Goal: Task Accomplishment & Management: Manage account settings

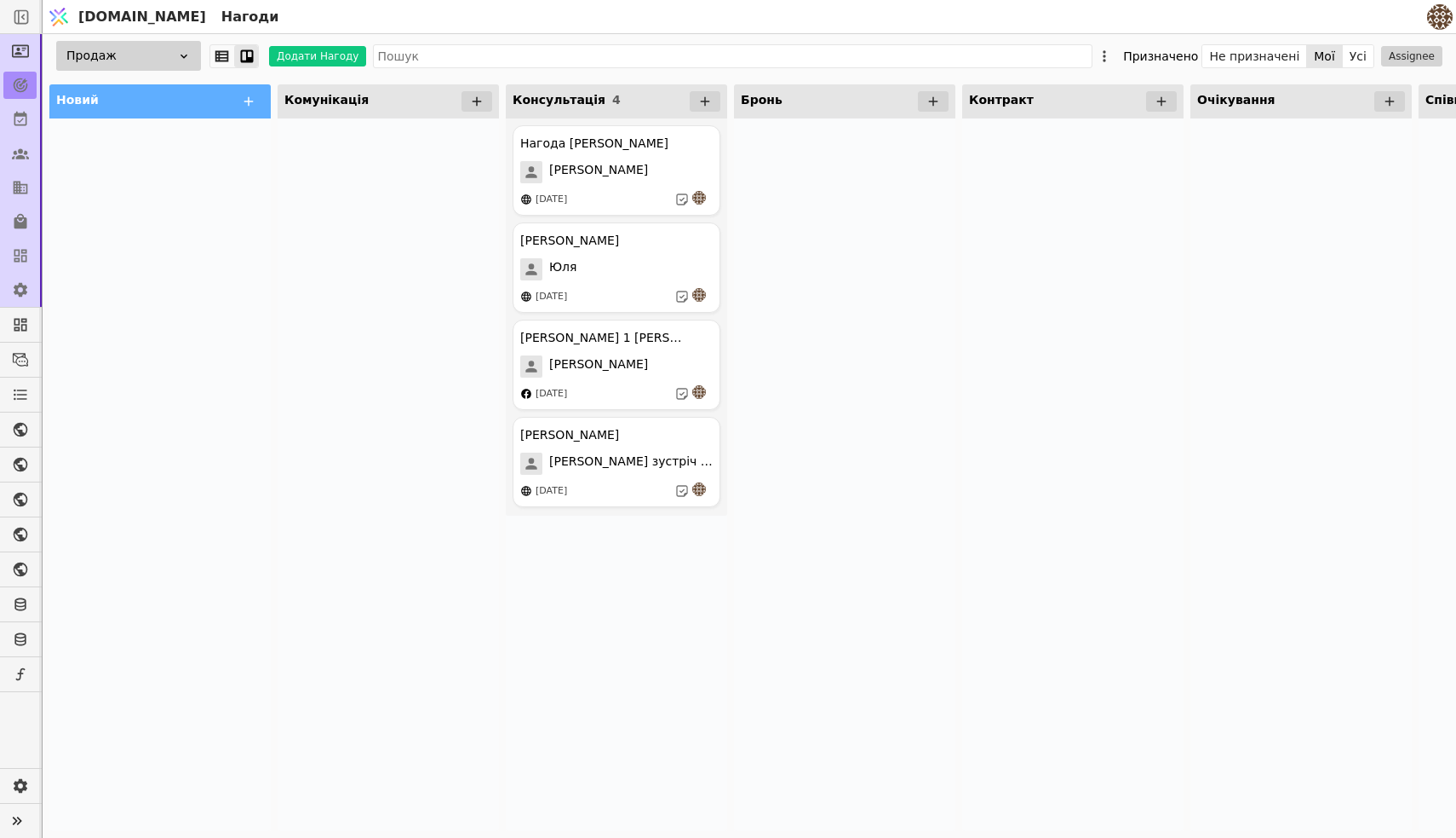
click at [484, 97] on icon at bounding box center [477, 101] width 15 height 15
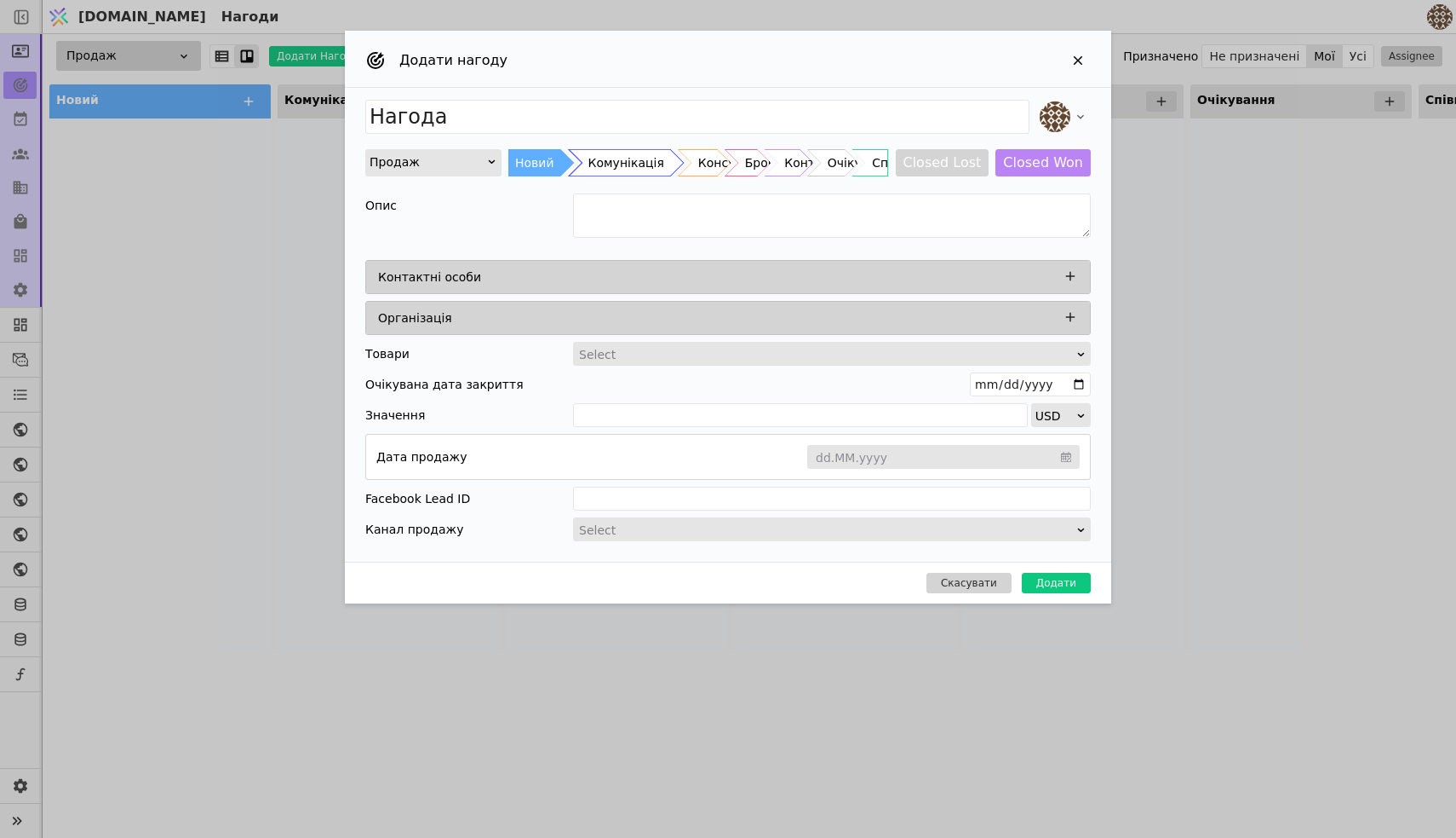
click at [600, 160] on div "Комунікація" at bounding box center [626, 163] width 76 height 27
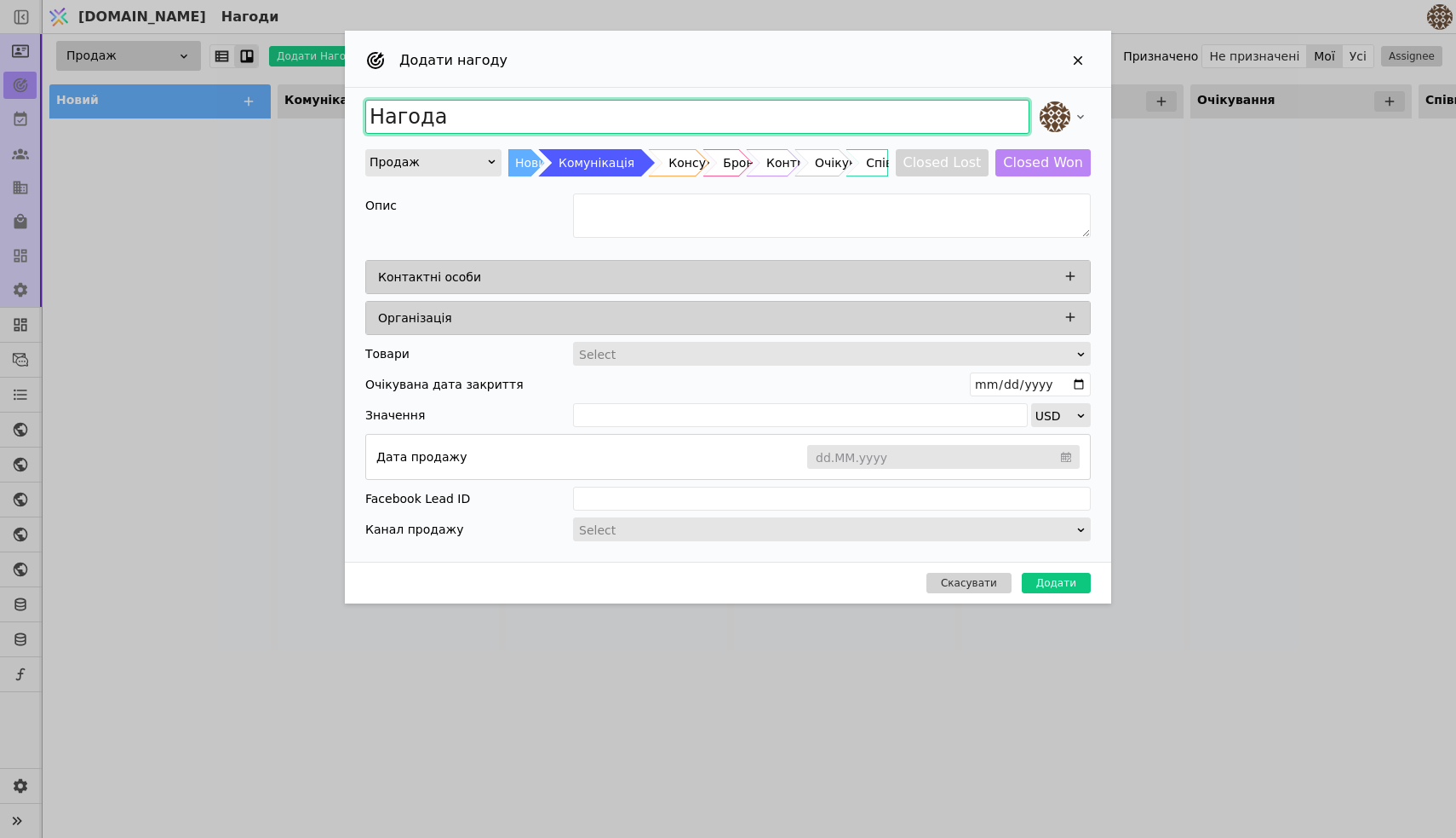
click at [498, 114] on input "Нагода" at bounding box center [698, 117] width 665 height 34
type input "Нагода [PERSON_NAME]"
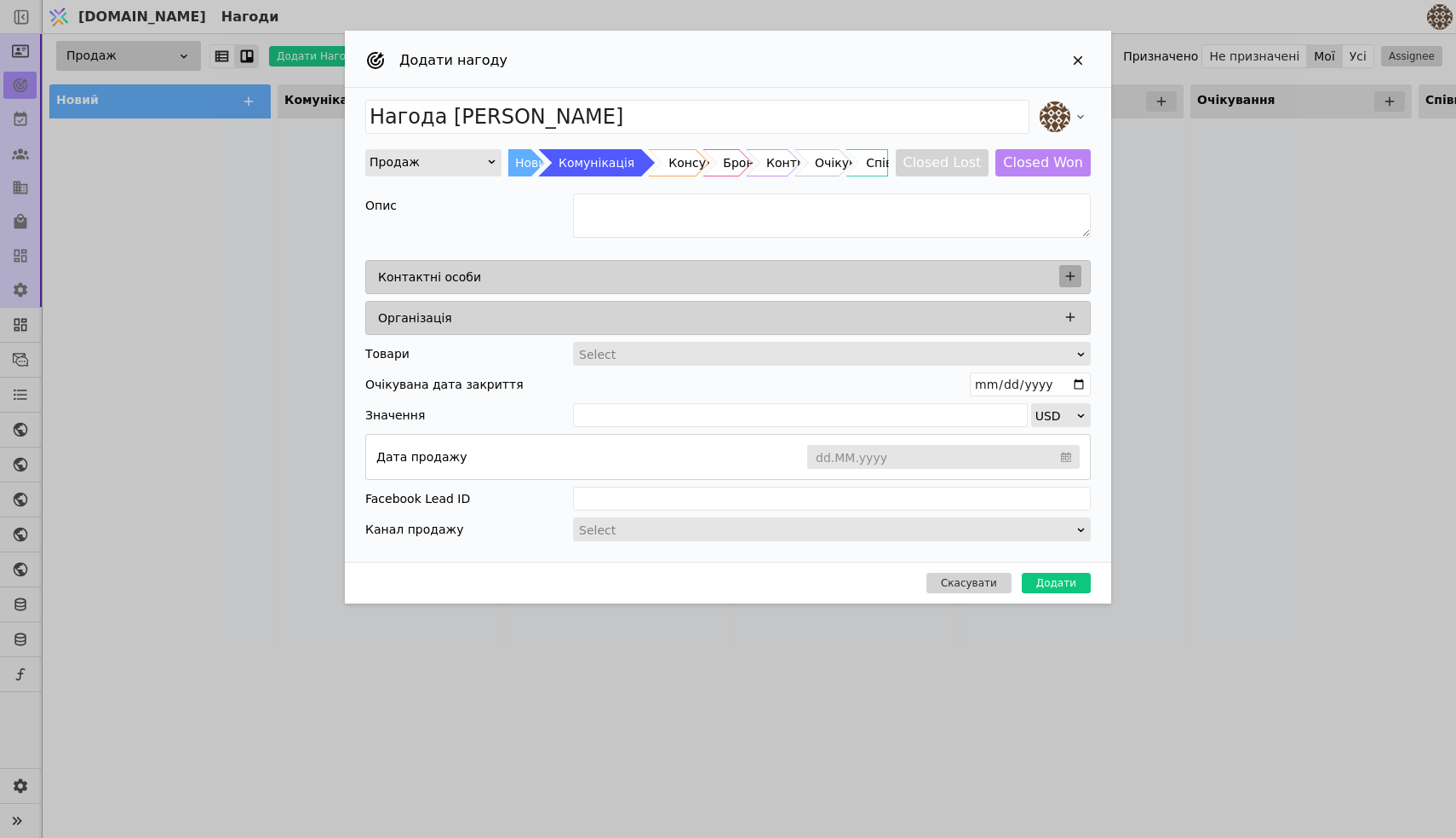
click at [1074, 274] on icon "Add Opportunity" at bounding box center [1071, 276] width 15 height 15
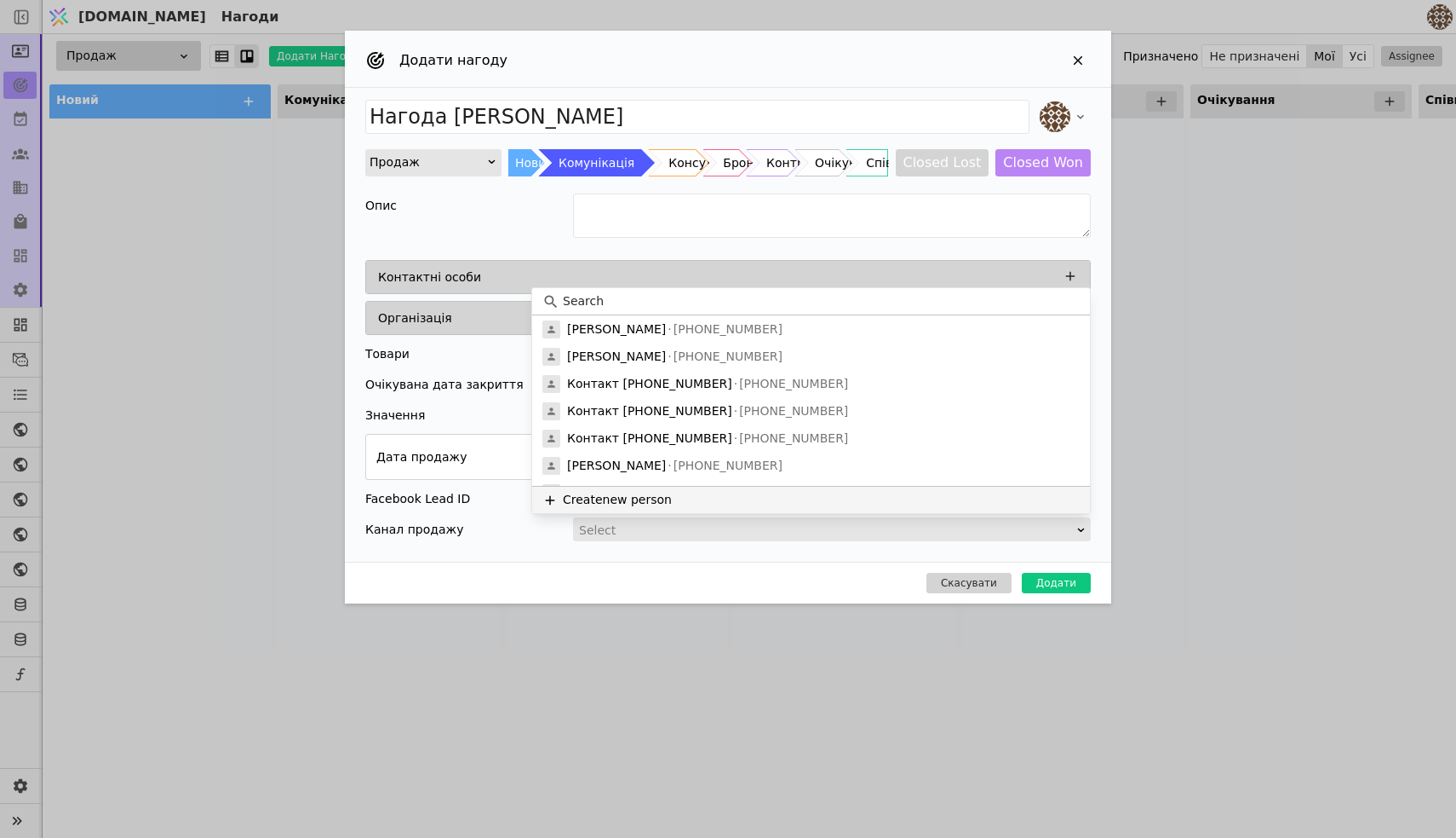
click at [657, 501] on button "Create new person" at bounding box center [811, 500] width 558 height 27
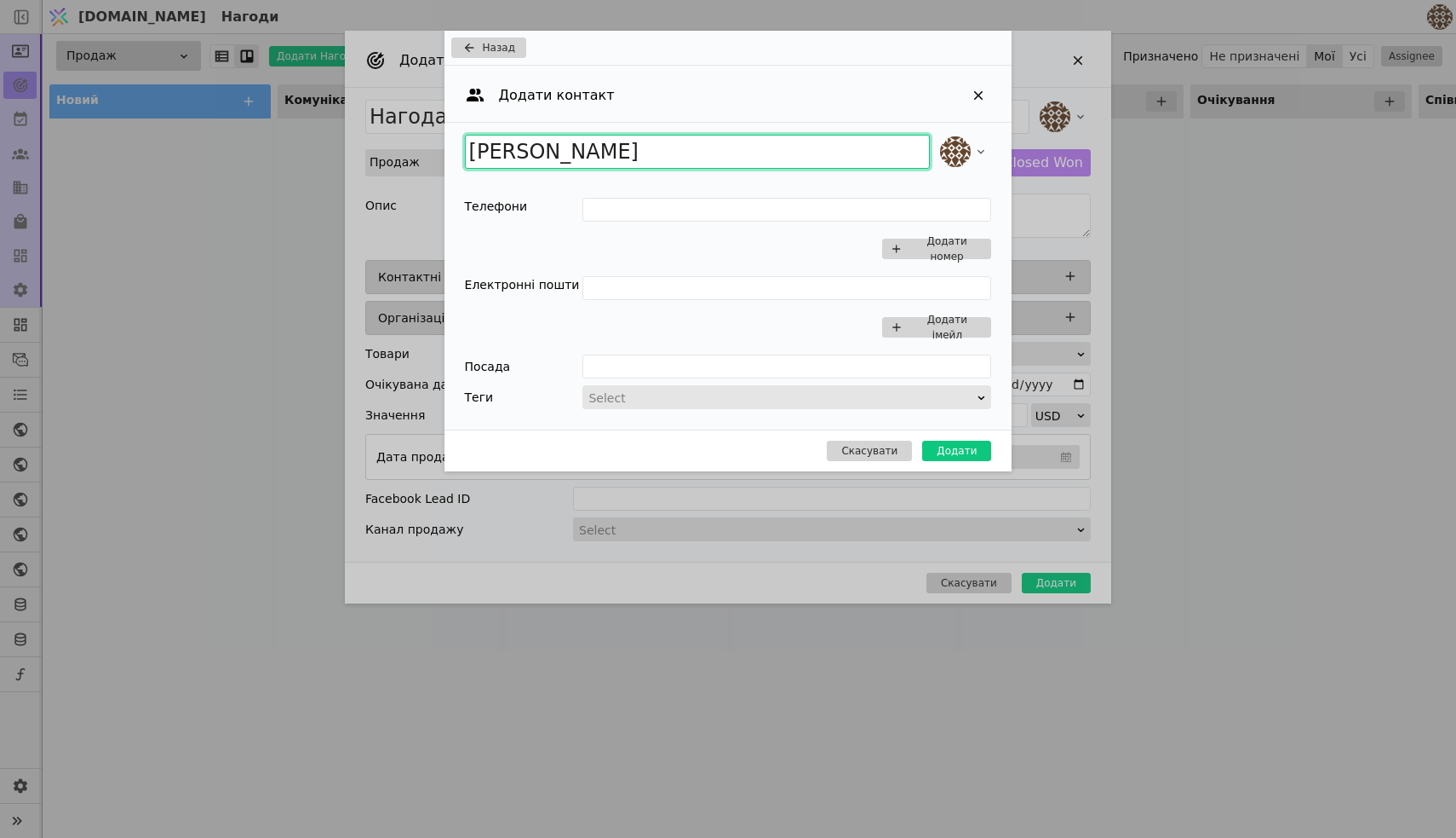
type input "[PERSON_NAME]"
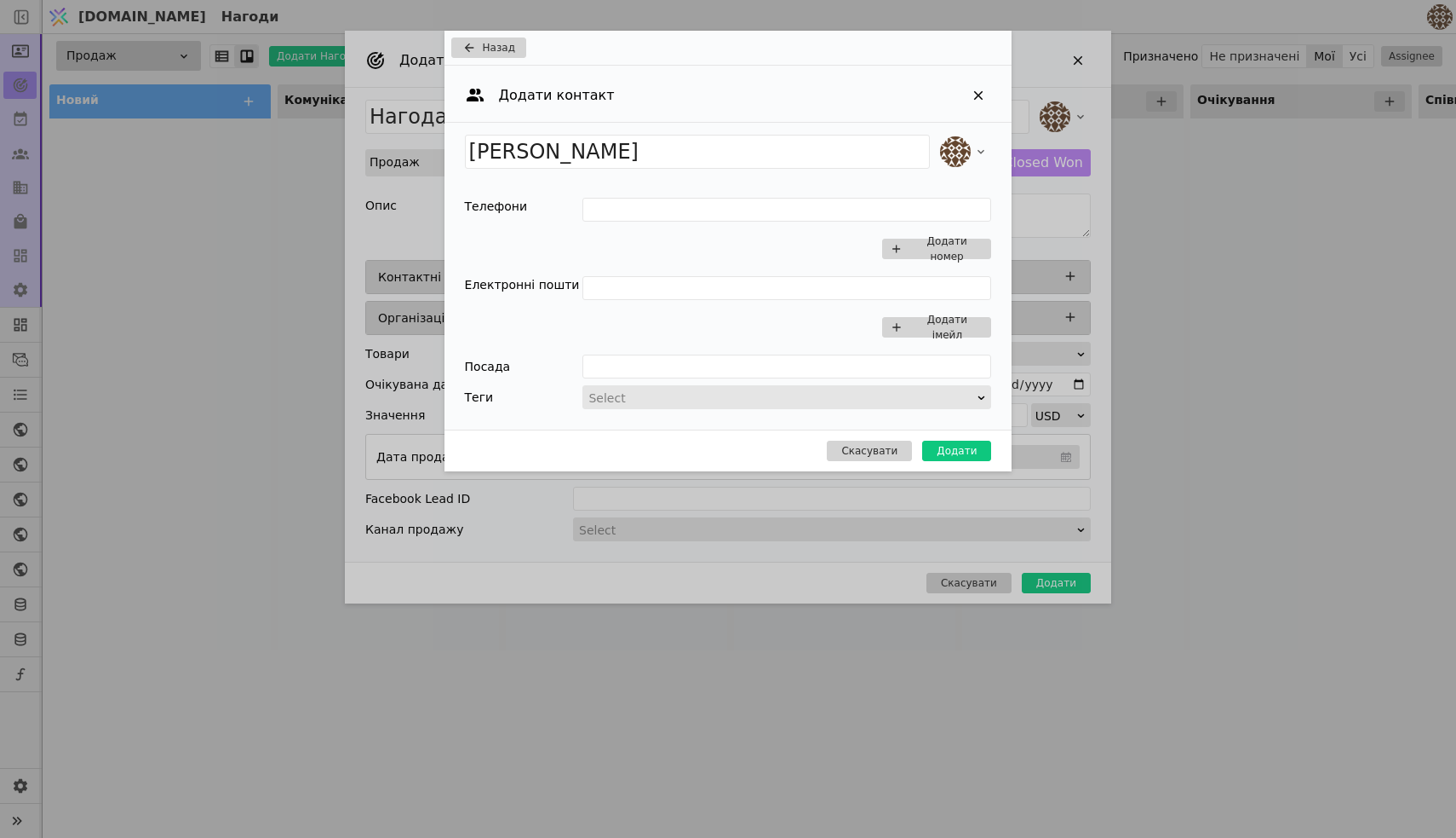
click at [717, 182] on div "[PERSON_NAME] Телефони Додати номер Електронні пошти Додати імейл Посада Теги S…" at bounding box center [728, 276] width 568 height 307
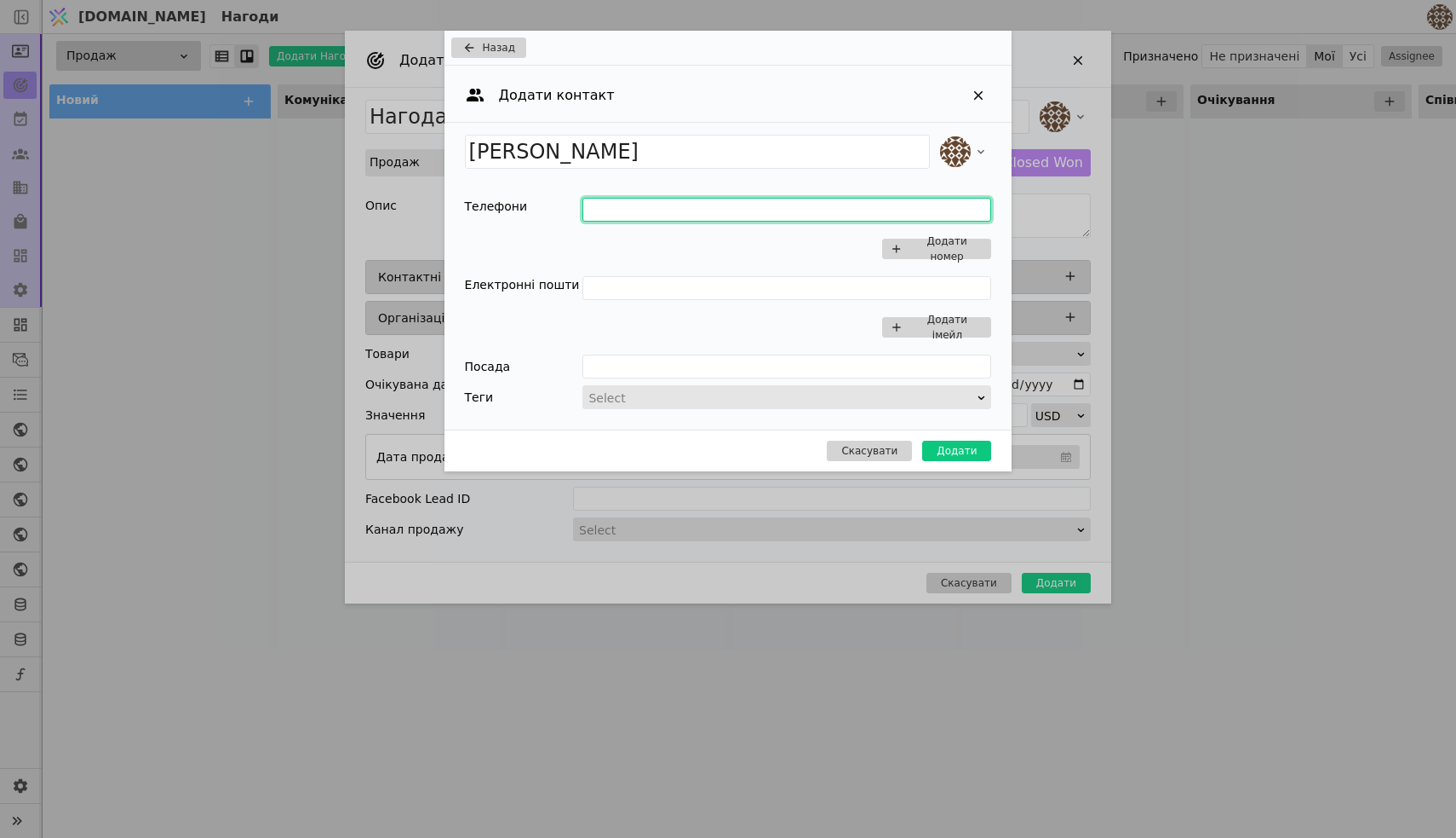
paste input "067 2933561"
click at [583, 208] on input "067 2933561" at bounding box center [786, 210] width 409 height 24
type input "+38067 2933561"
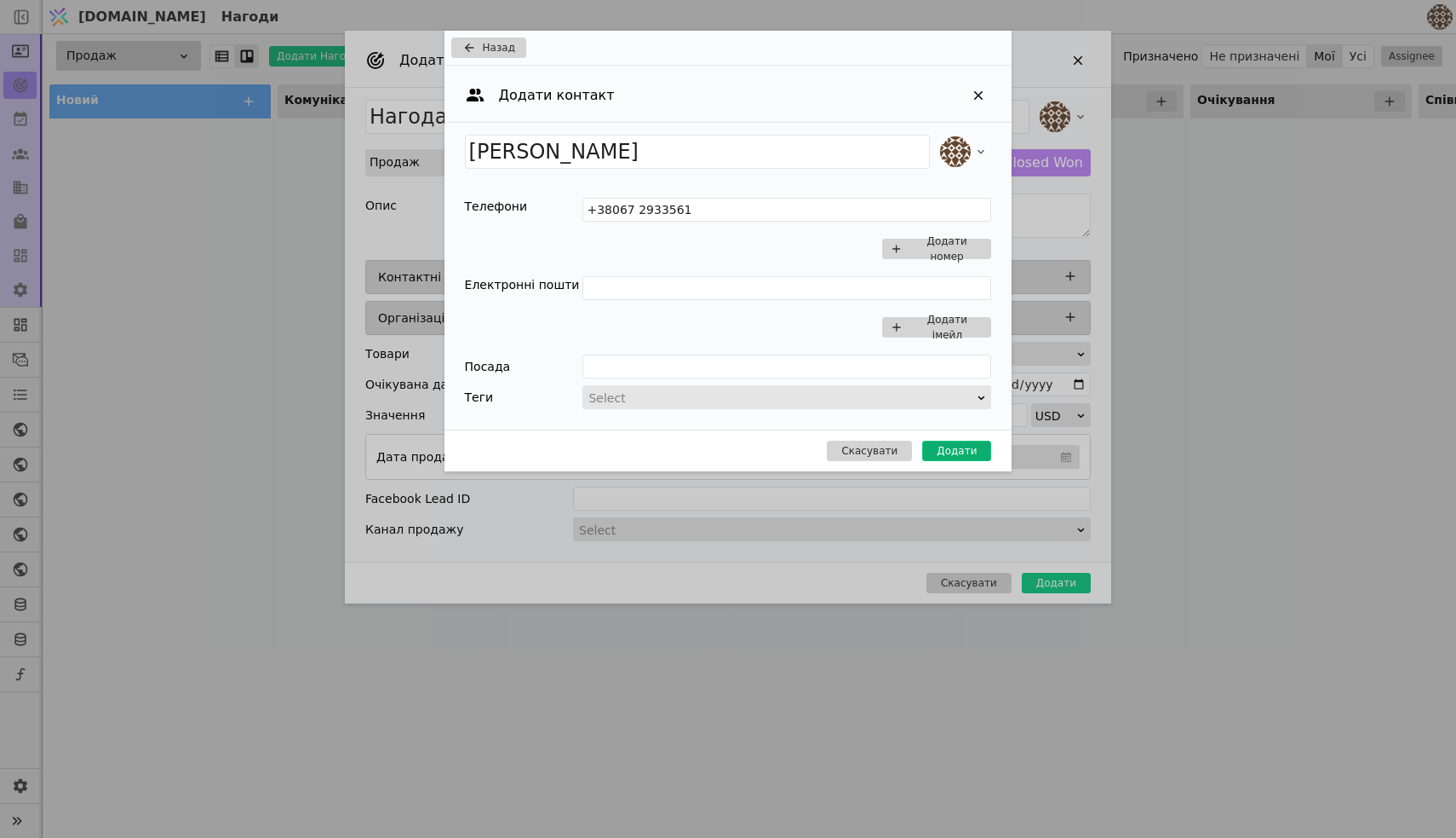
click at [945, 450] on button "Додати" at bounding box center [957, 451] width 69 height 21
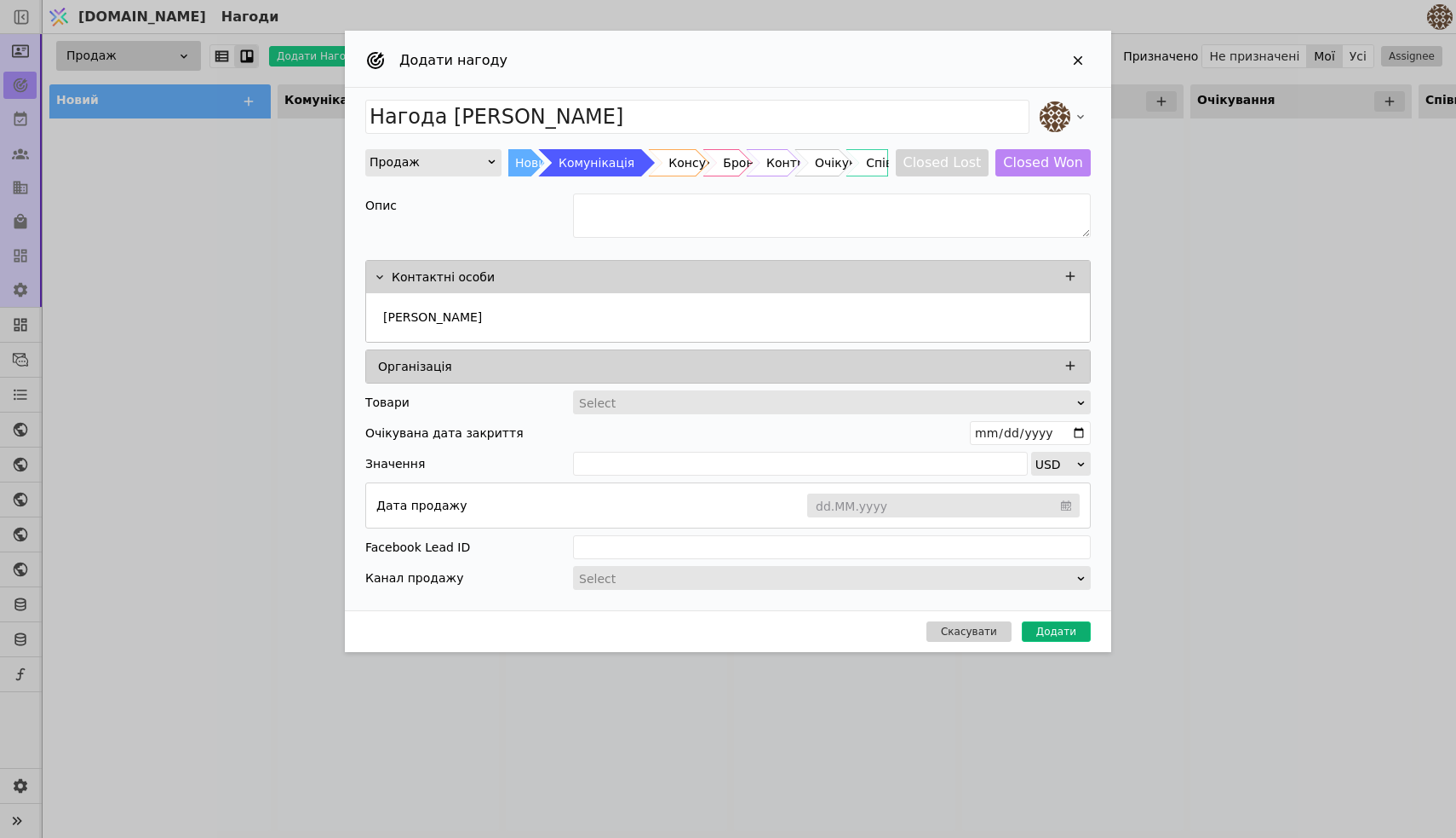
click at [1059, 634] on button "Додати" at bounding box center [1056, 631] width 69 height 21
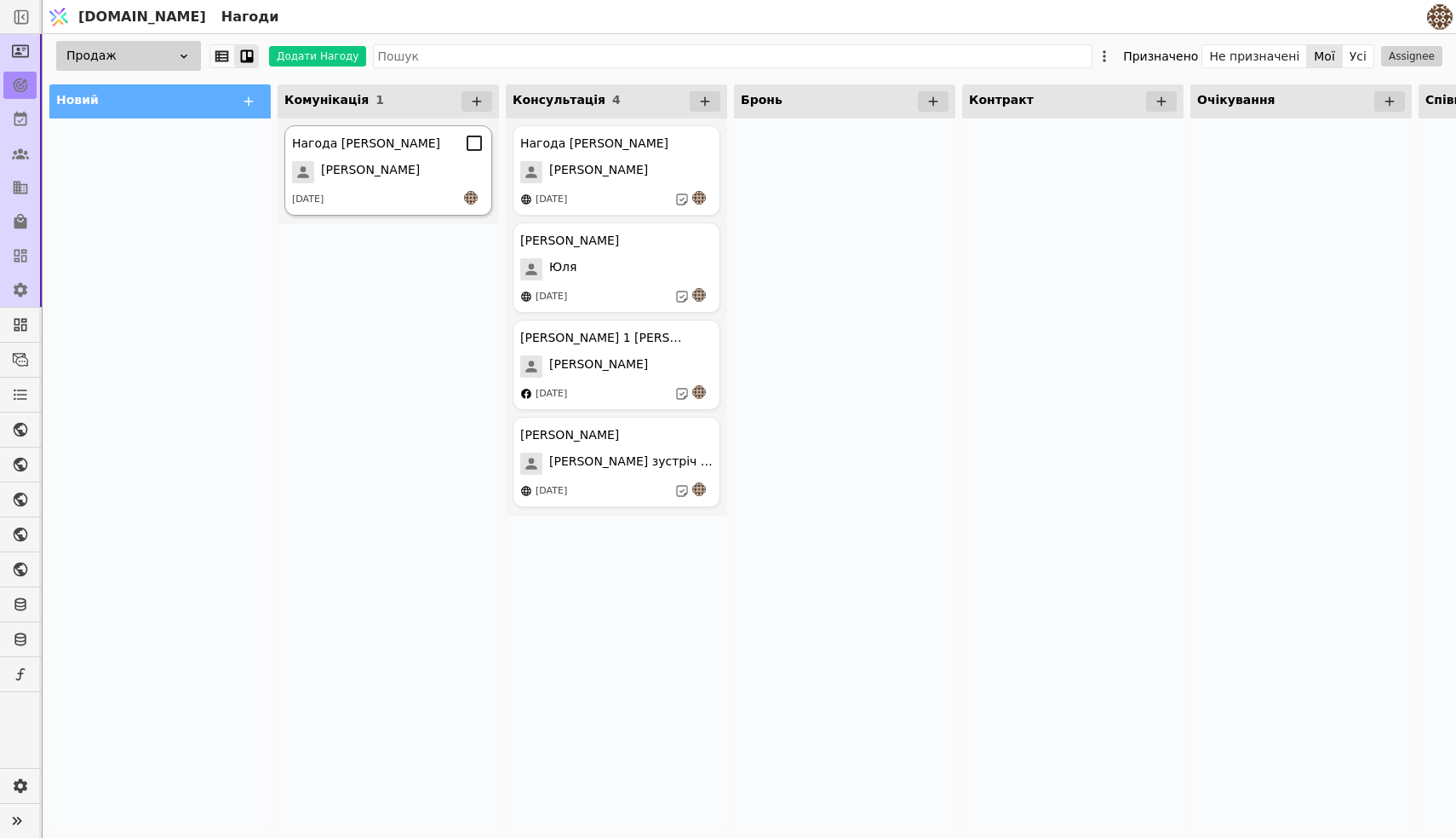
click at [378, 156] on div "Нагода [PERSON_NAME] [DATE]" at bounding box center [388, 170] width 208 height 90
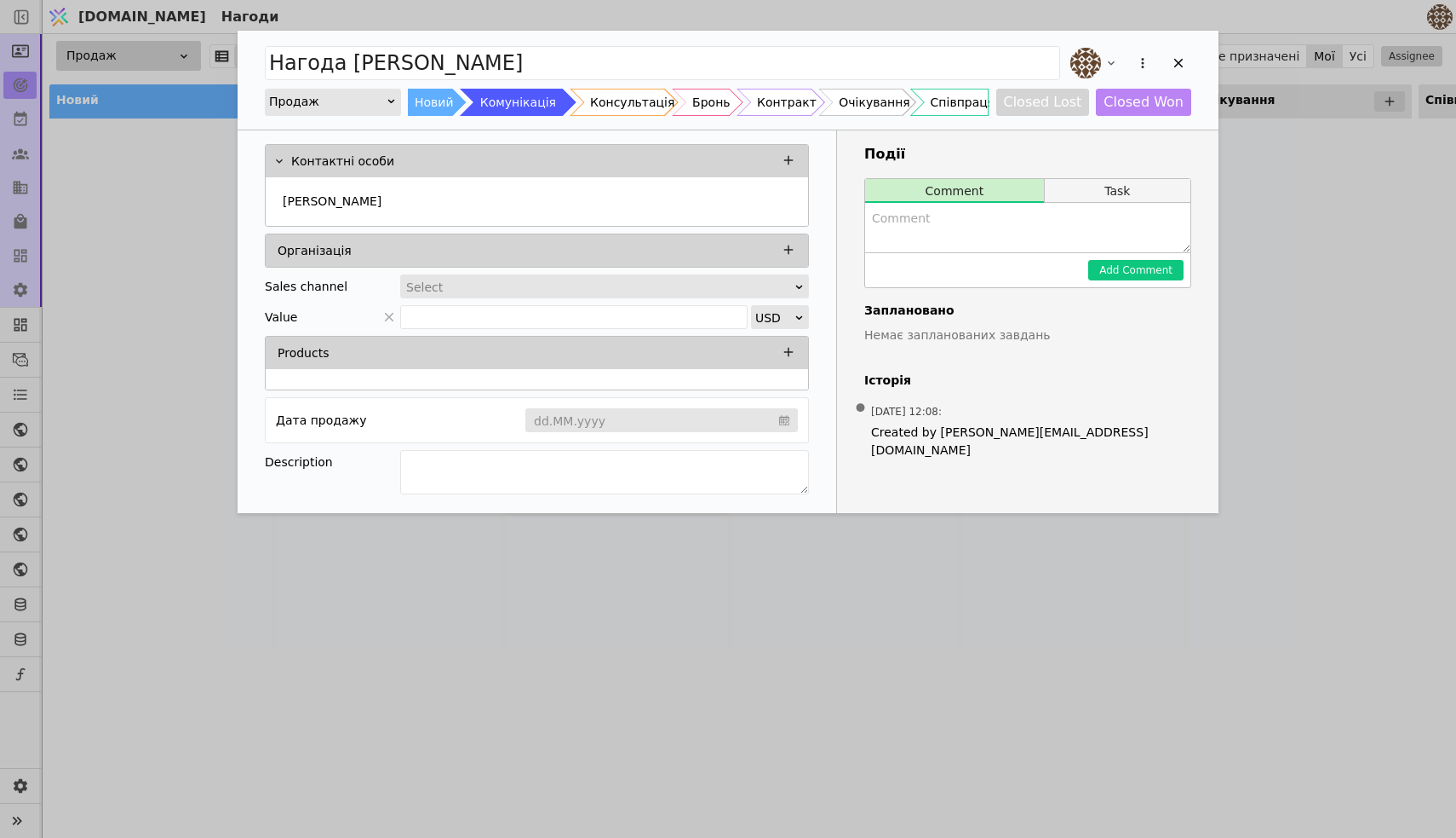
click at [1085, 198] on button "Task" at bounding box center [1118, 191] width 146 height 24
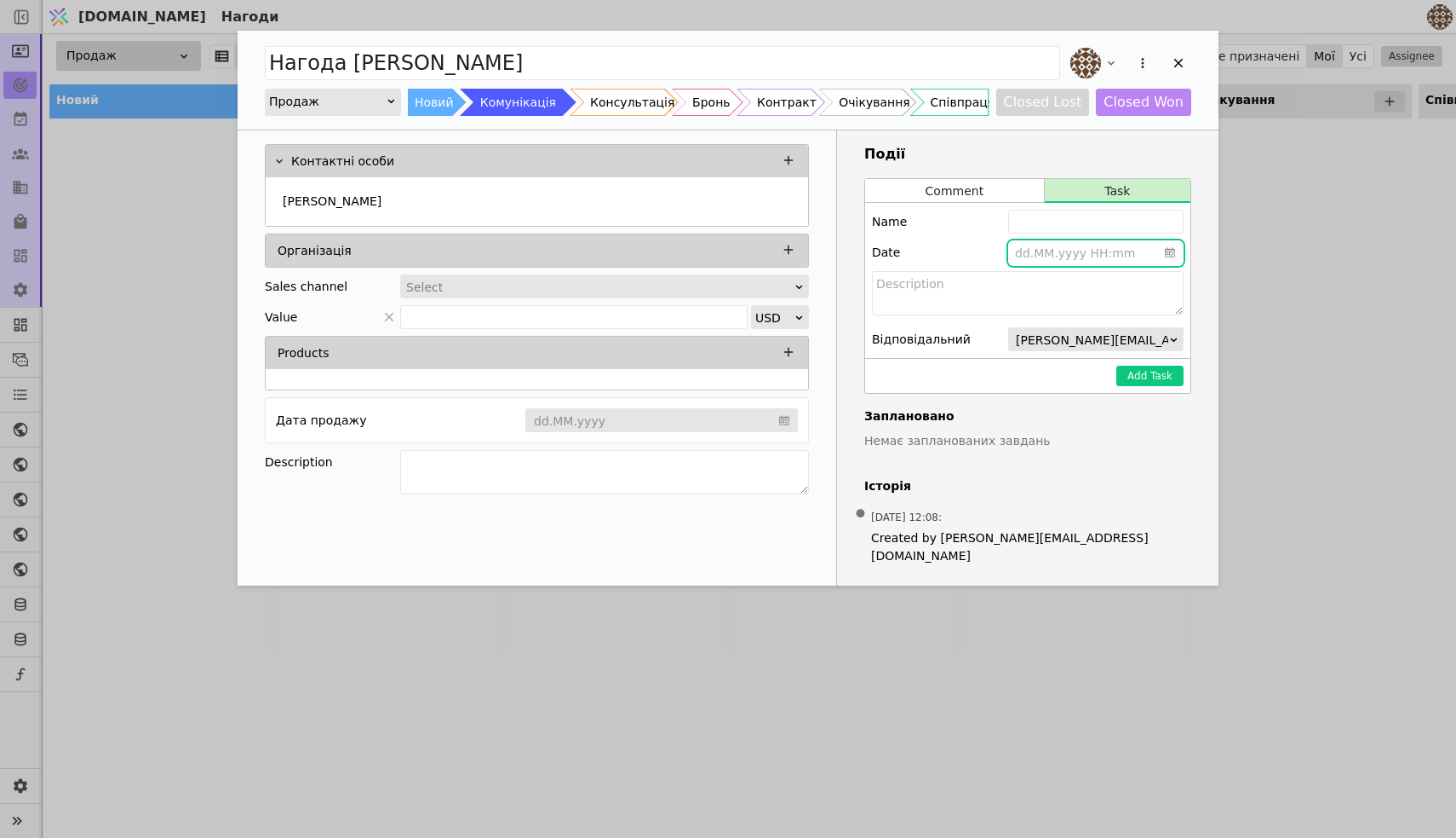
click at [1057, 252] on input "Add Opportunity" at bounding box center [1095, 253] width 176 height 26
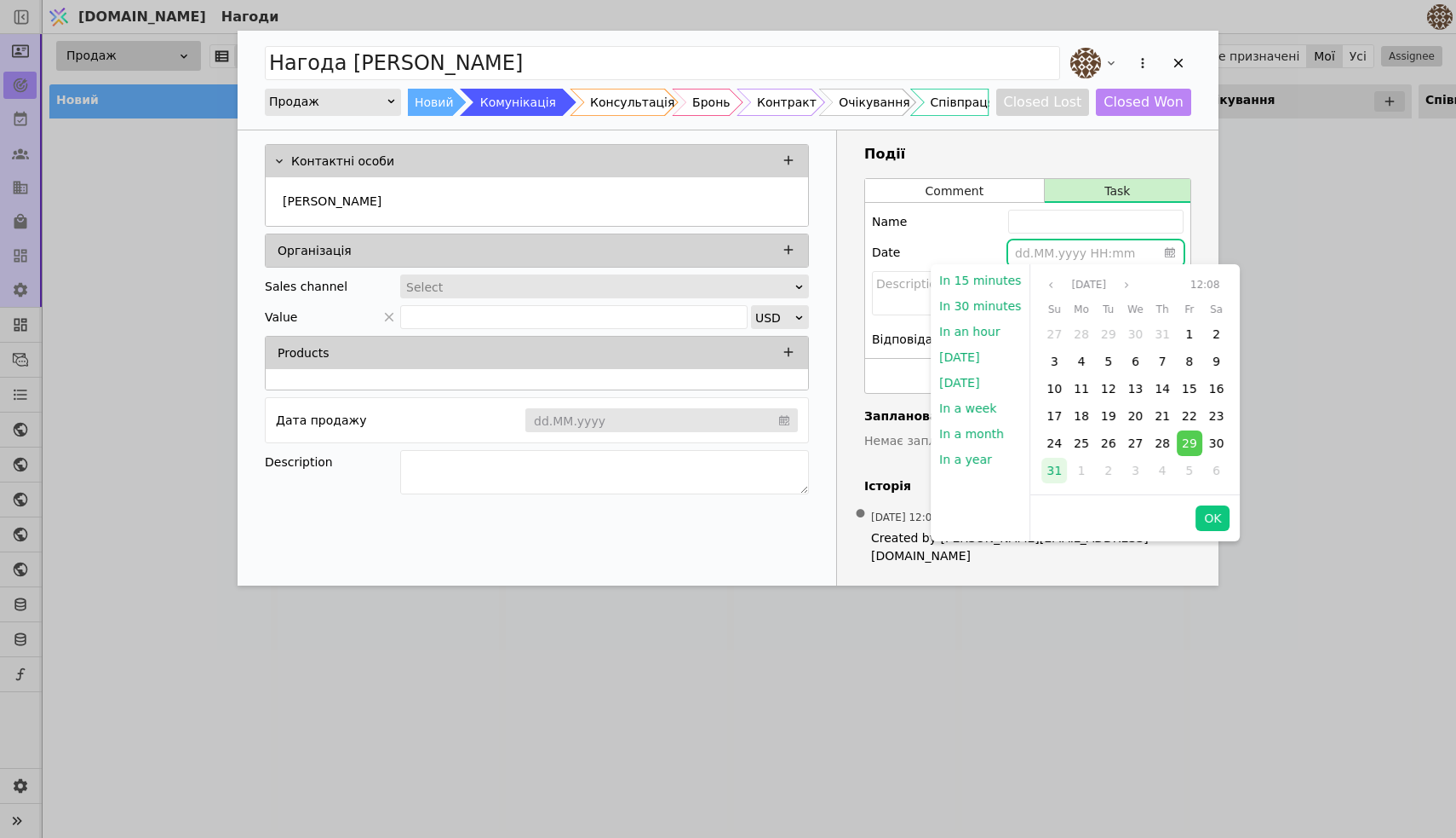
click at [1053, 472] on span "31" at bounding box center [1054, 470] width 15 height 14
click at [1206, 518] on button "OK" at bounding box center [1213, 518] width 34 height 26
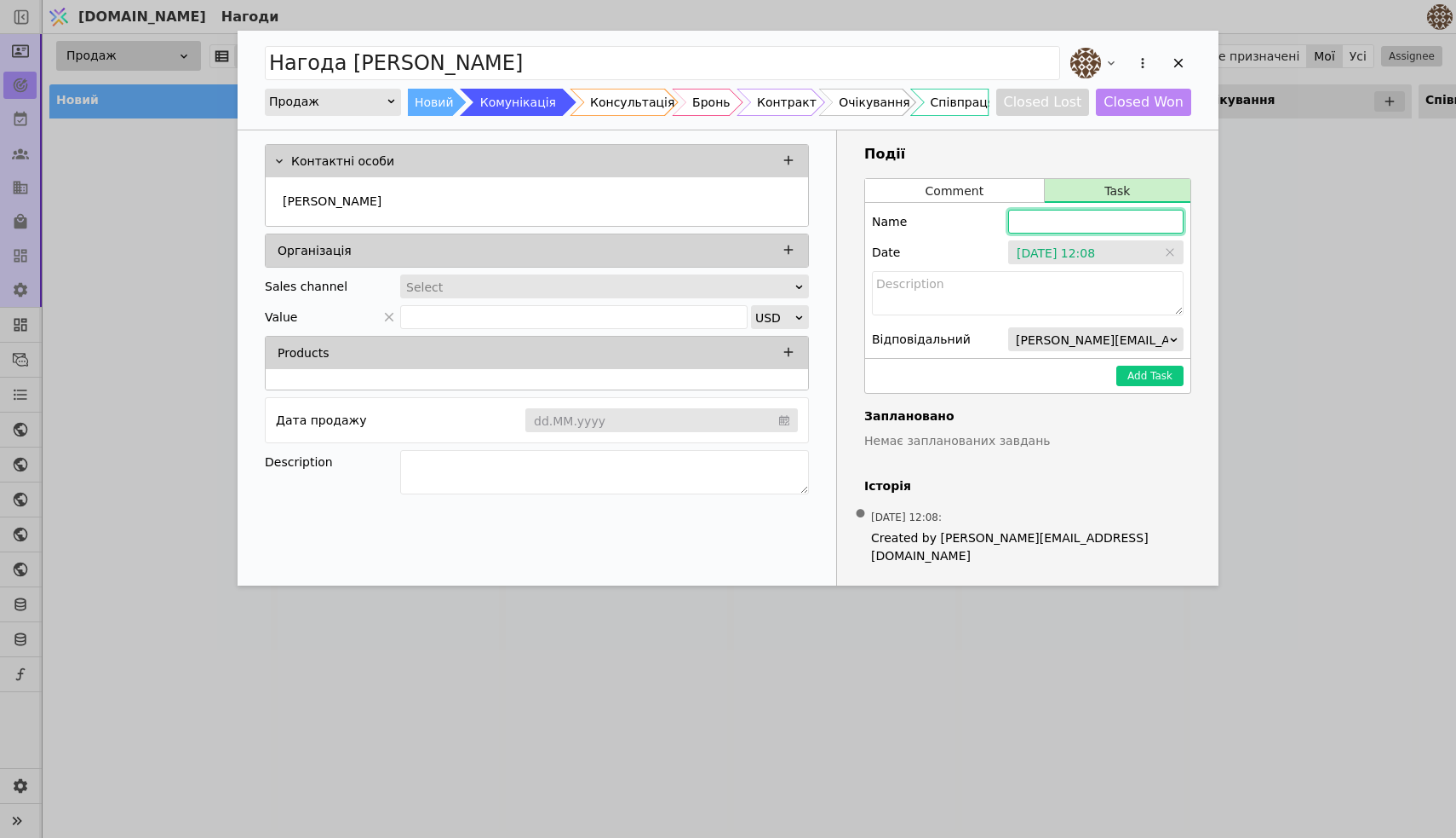
click at [1112, 230] on input "Add Opportunity" at bounding box center [1095, 222] width 176 height 24
type input "[PERSON_NAME] написати [PERSON_NAME]"
click at [1161, 375] on button "Add Task" at bounding box center [1150, 376] width 68 height 21
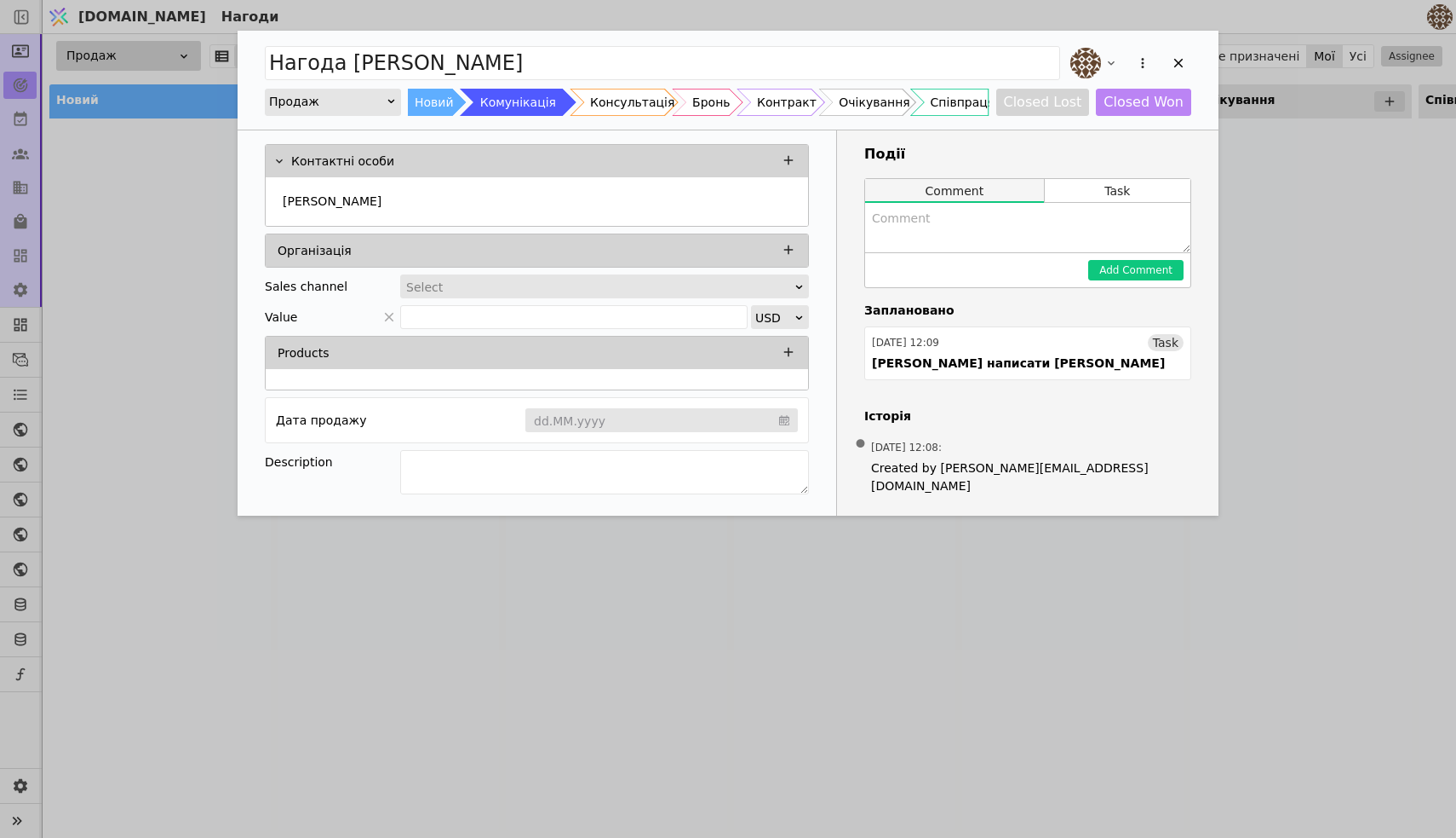
click at [983, 185] on button "Comment" at bounding box center [954, 191] width 179 height 24
click at [968, 193] on button "Comment" at bounding box center [954, 191] width 179 height 24
click at [942, 226] on textarea "Add Opportunity" at bounding box center [1028, 228] width 325 height 50
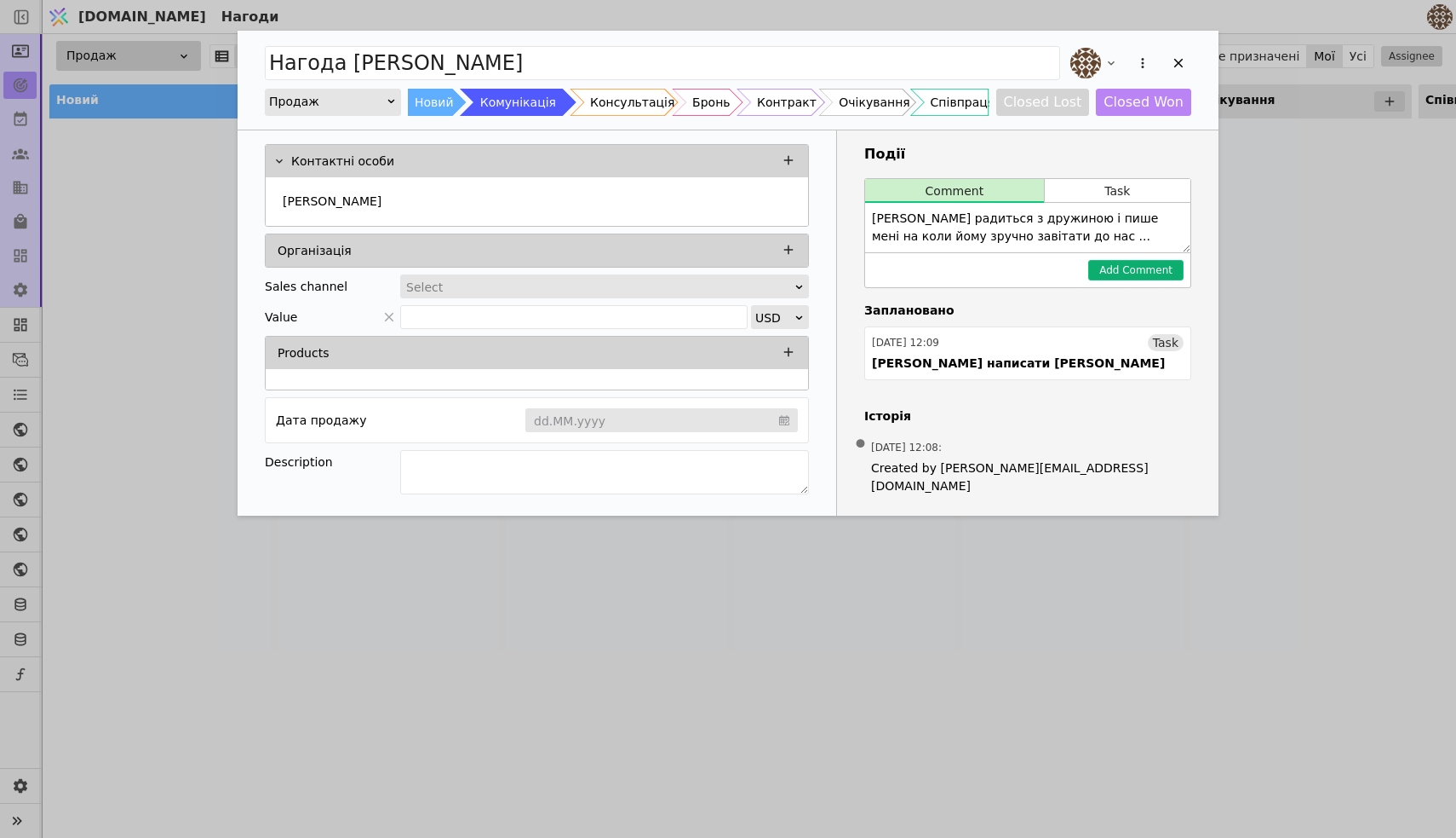
type textarea "[PERSON_NAME] радиться з дружиною і пише мені на коли йому зручно завітати до н…"
click at [1106, 270] on button "Add Comment" at bounding box center [1136, 270] width 95 height 21
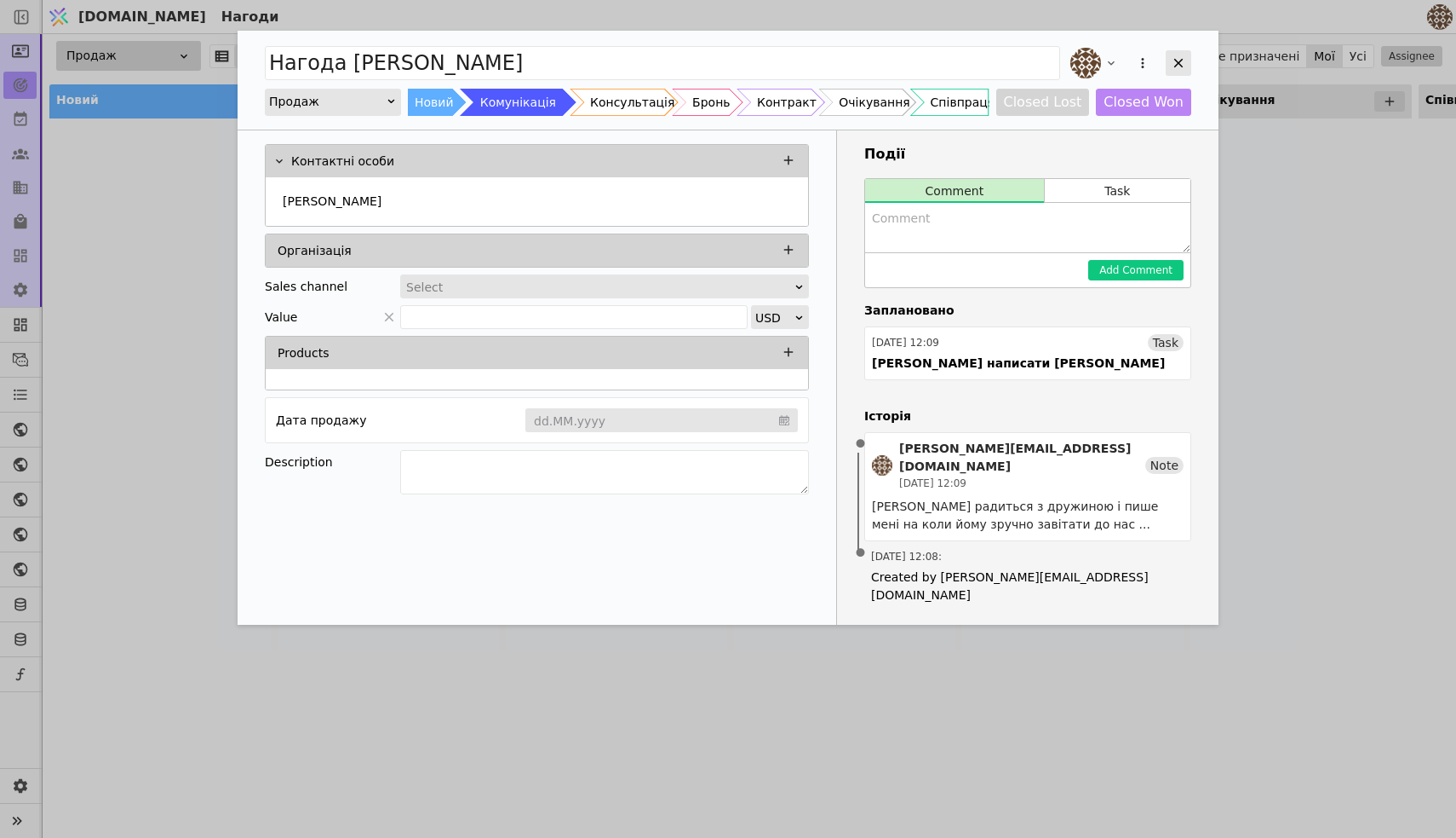
click at [1184, 57] on icon "Add Opportunity" at bounding box center [1179, 63] width 15 height 15
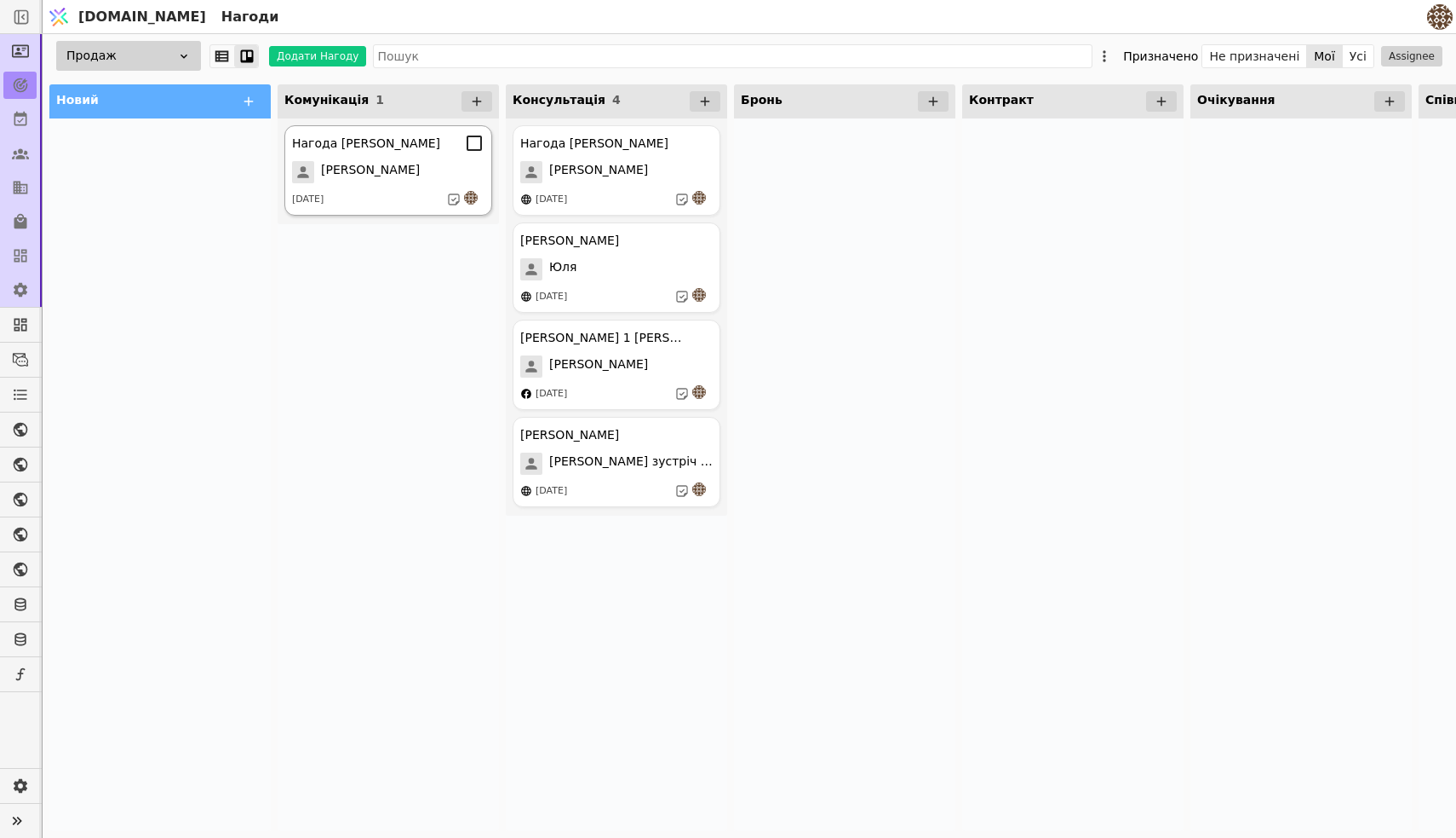
click at [406, 168] on div "[PERSON_NAME]" at bounding box center [388, 172] width 193 height 22
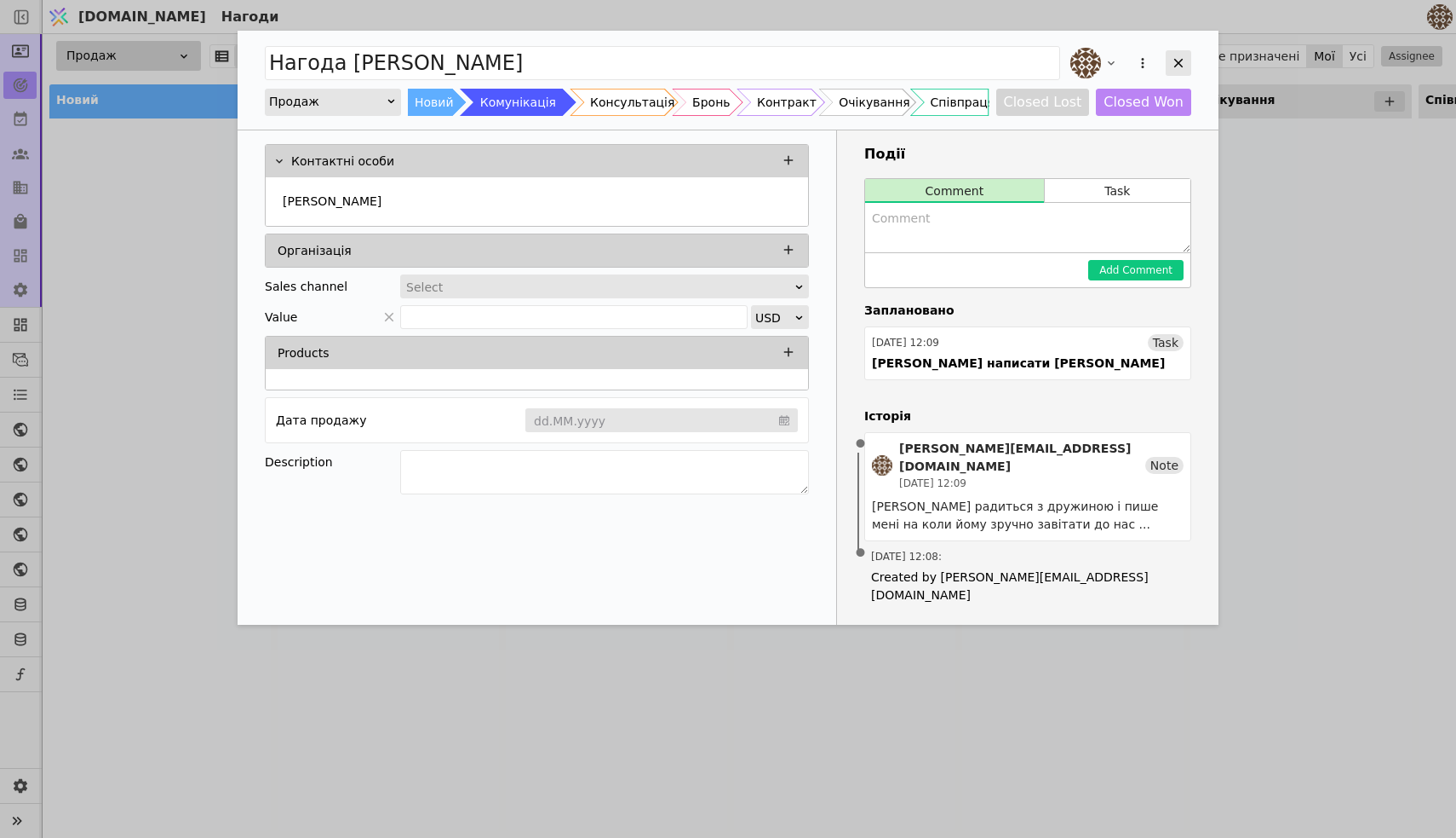
click at [1178, 61] on icon "Add Opportunity" at bounding box center [1179, 63] width 15 height 15
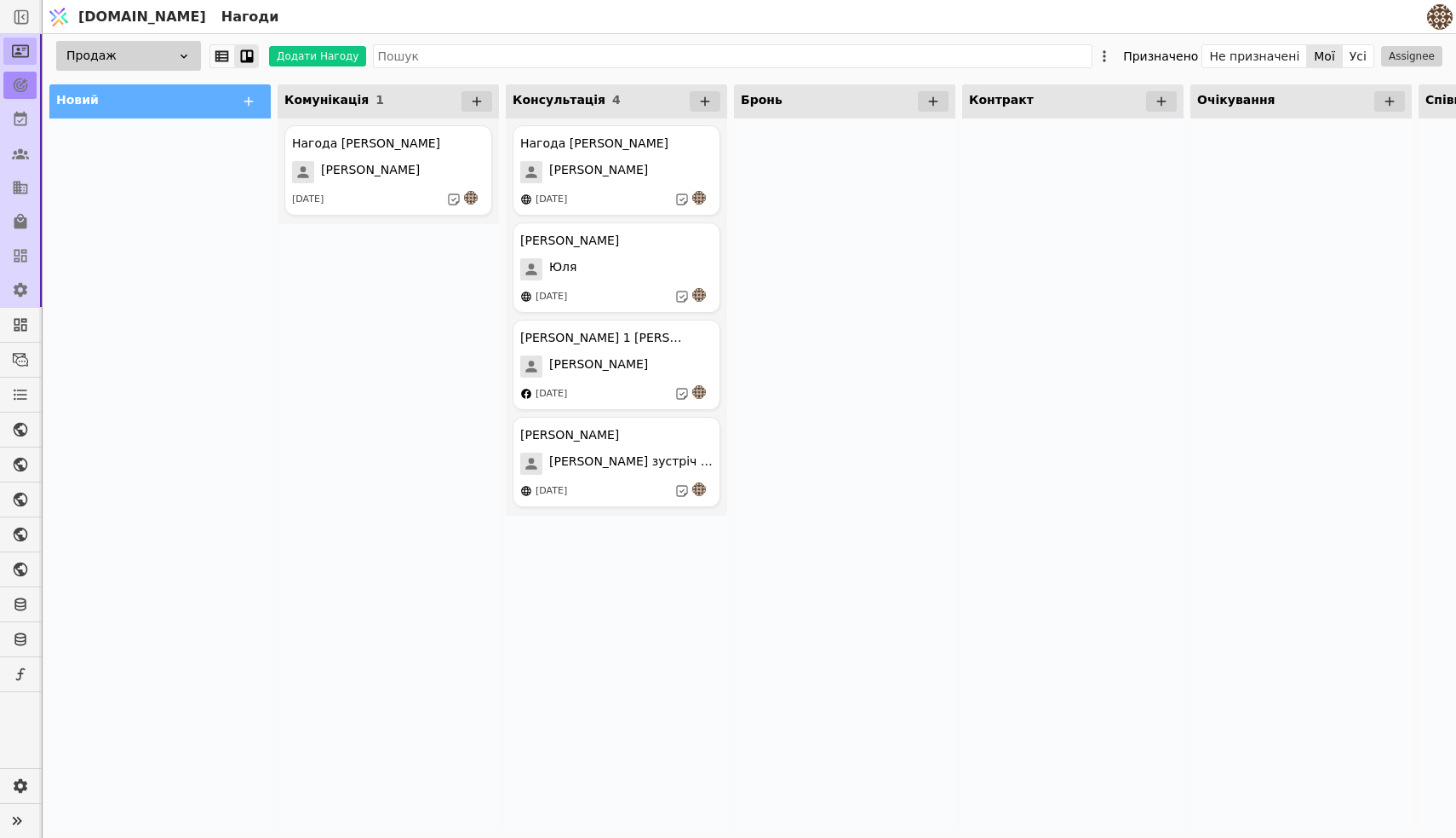
click at [9, 57] on link at bounding box center [20, 51] width 33 height 27
click at [17, 84] on icon at bounding box center [21, 85] width 15 height 15
click at [13, 45] on icon at bounding box center [21, 51] width 17 height 17
click at [19, 78] on icon at bounding box center [21, 85] width 15 height 15
click at [366, 174] on div "[PERSON_NAME]" at bounding box center [388, 172] width 193 height 22
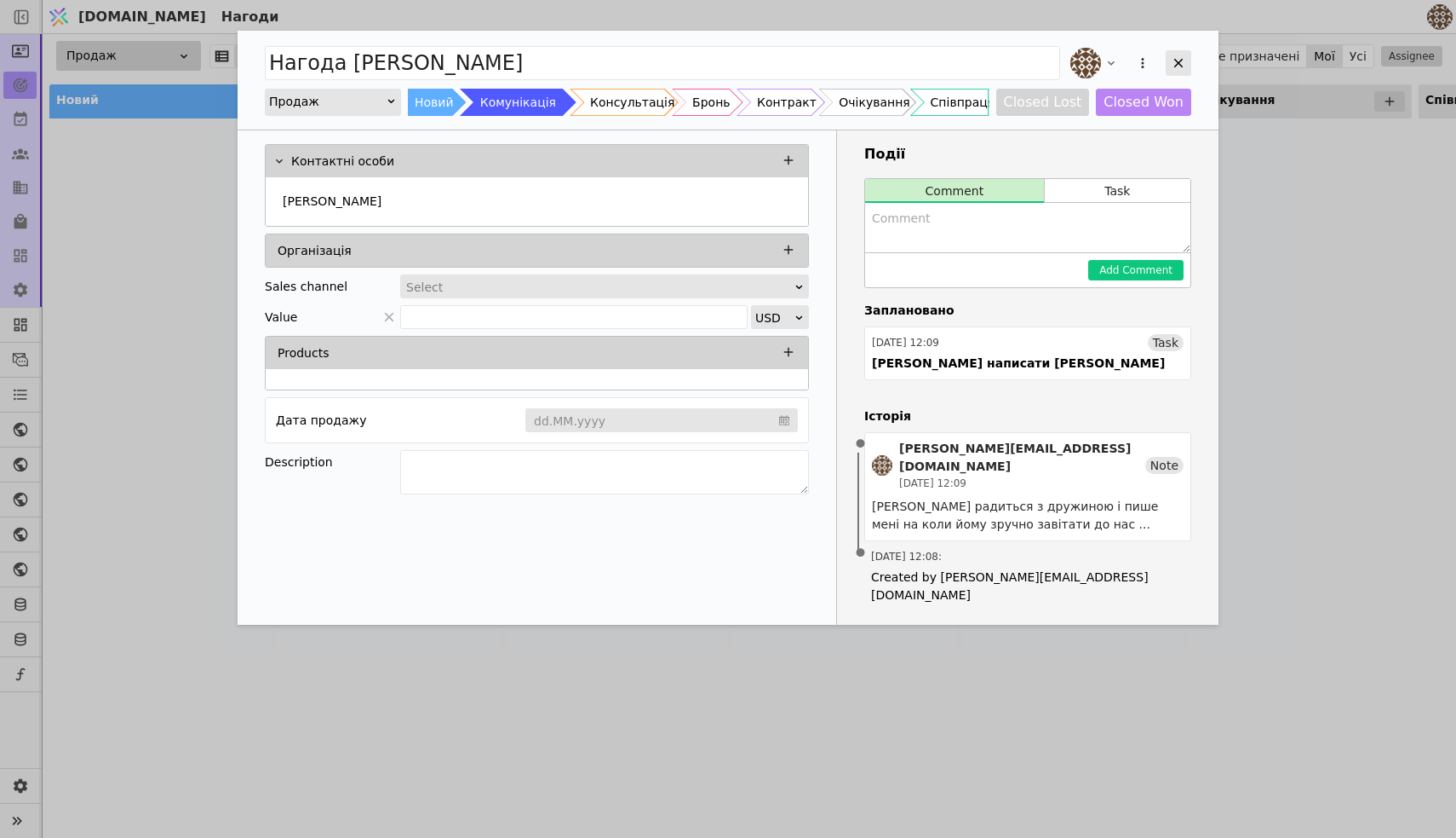
click at [1182, 60] on icon "Add Opportunity" at bounding box center [1179, 63] width 9 height 9
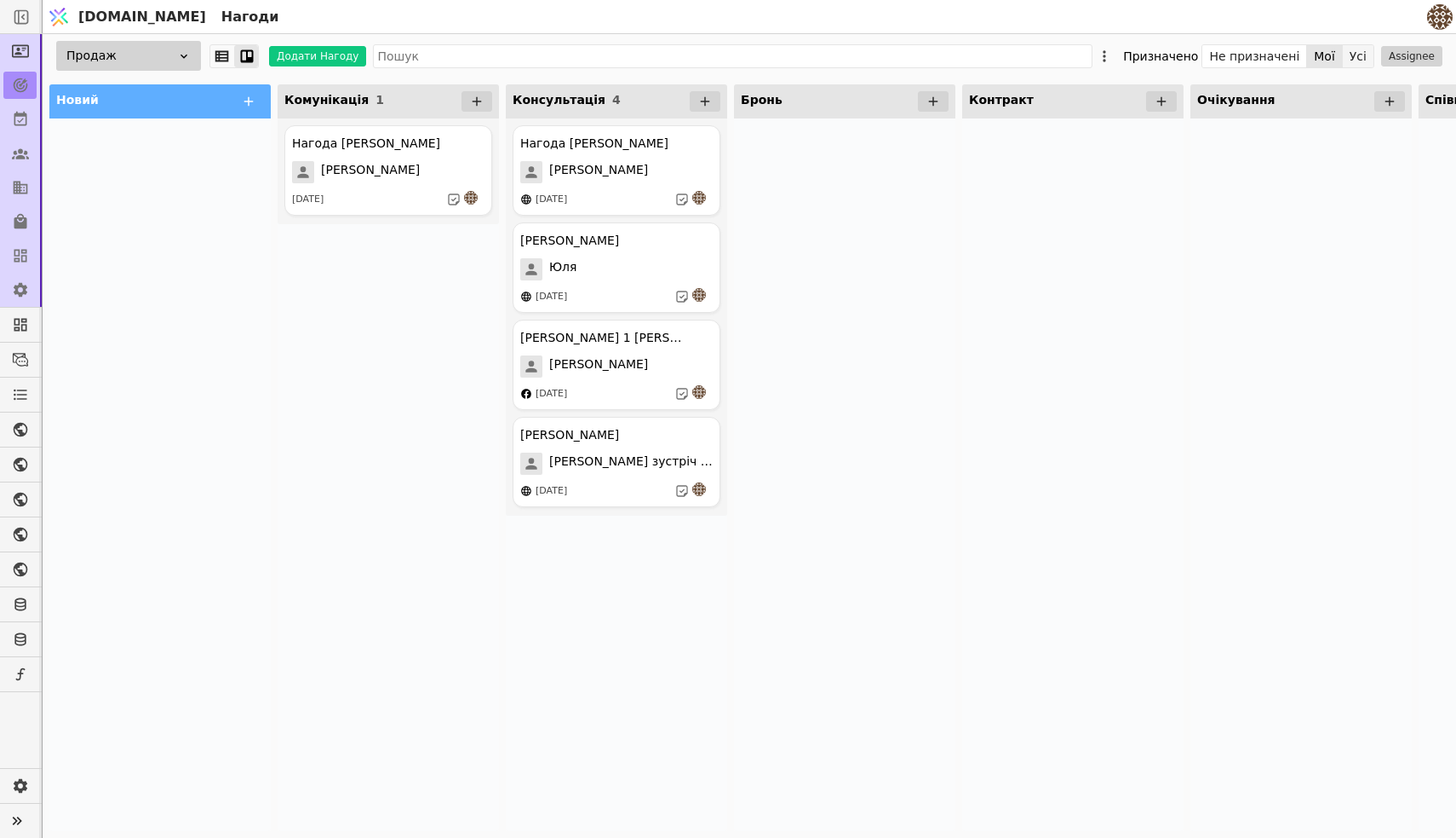
click at [1366, 53] on button "Усі" at bounding box center [1358, 57] width 31 height 24
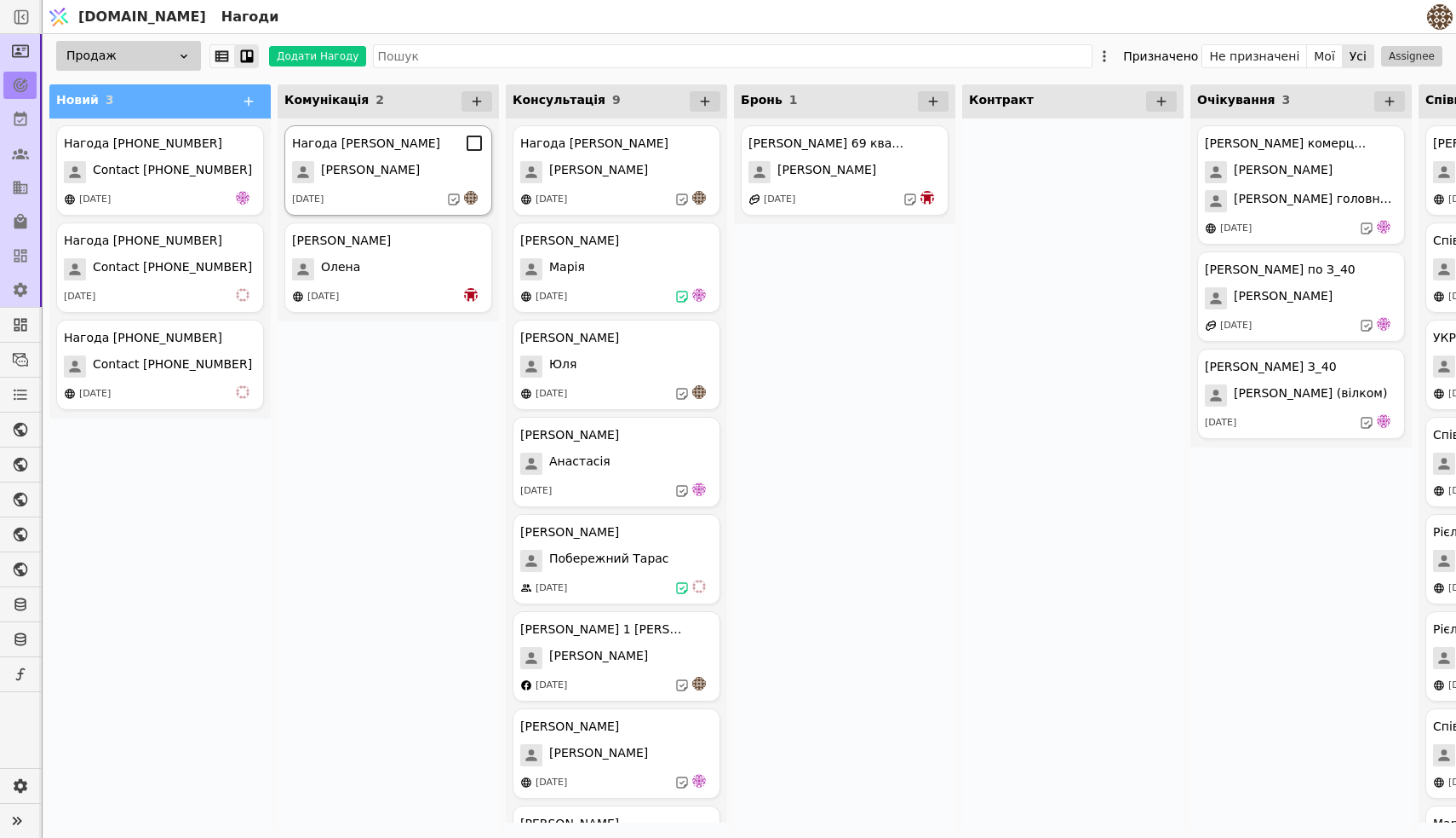
click at [368, 189] on div "Нагода [PERSON_NAME] [DATE]" at bounding box center [388, 170] width 208 height 90
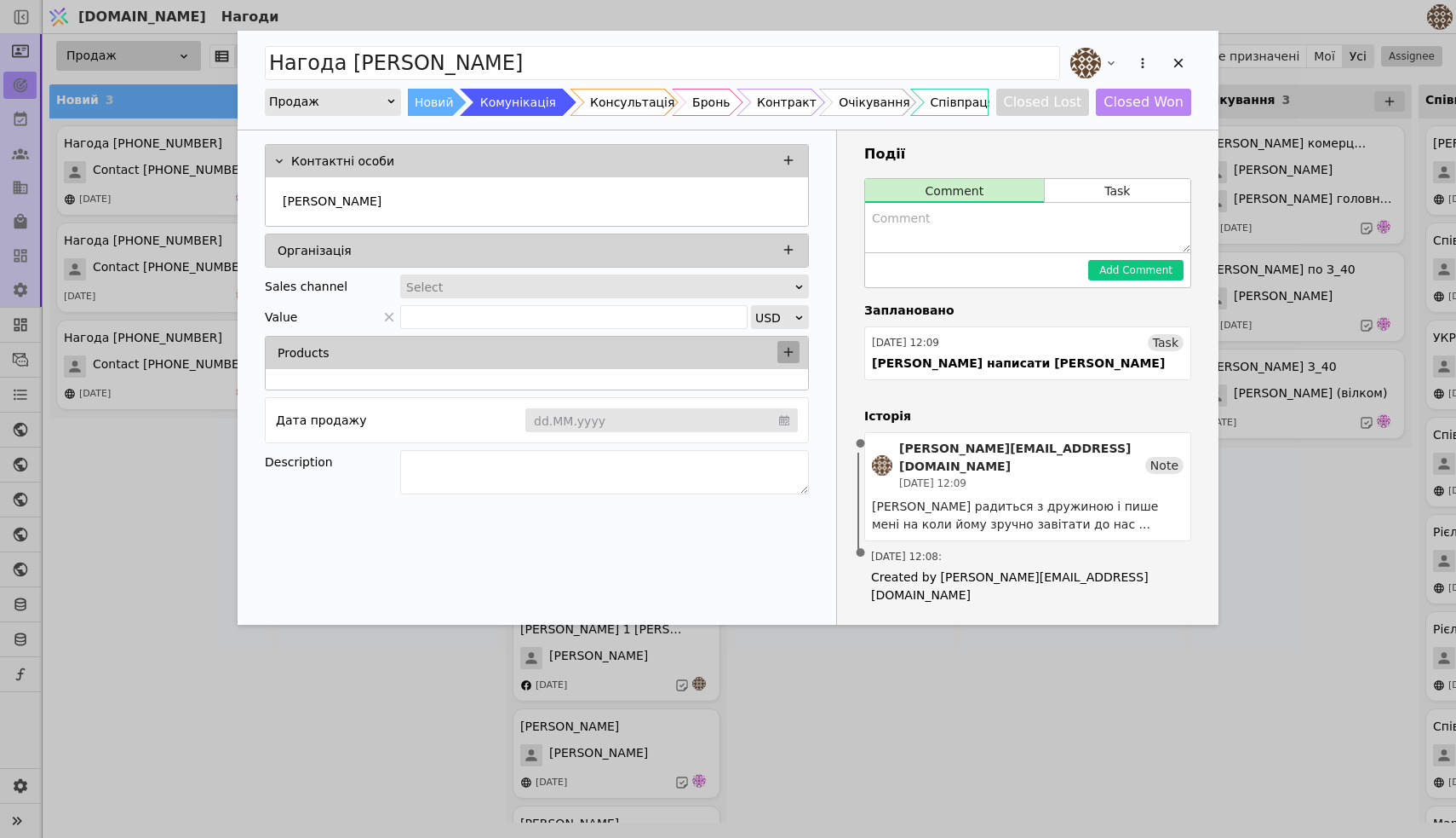
click at [791, 345] on icon "Add Opportunity" at bounding box center [789, 352] width 15 height 15
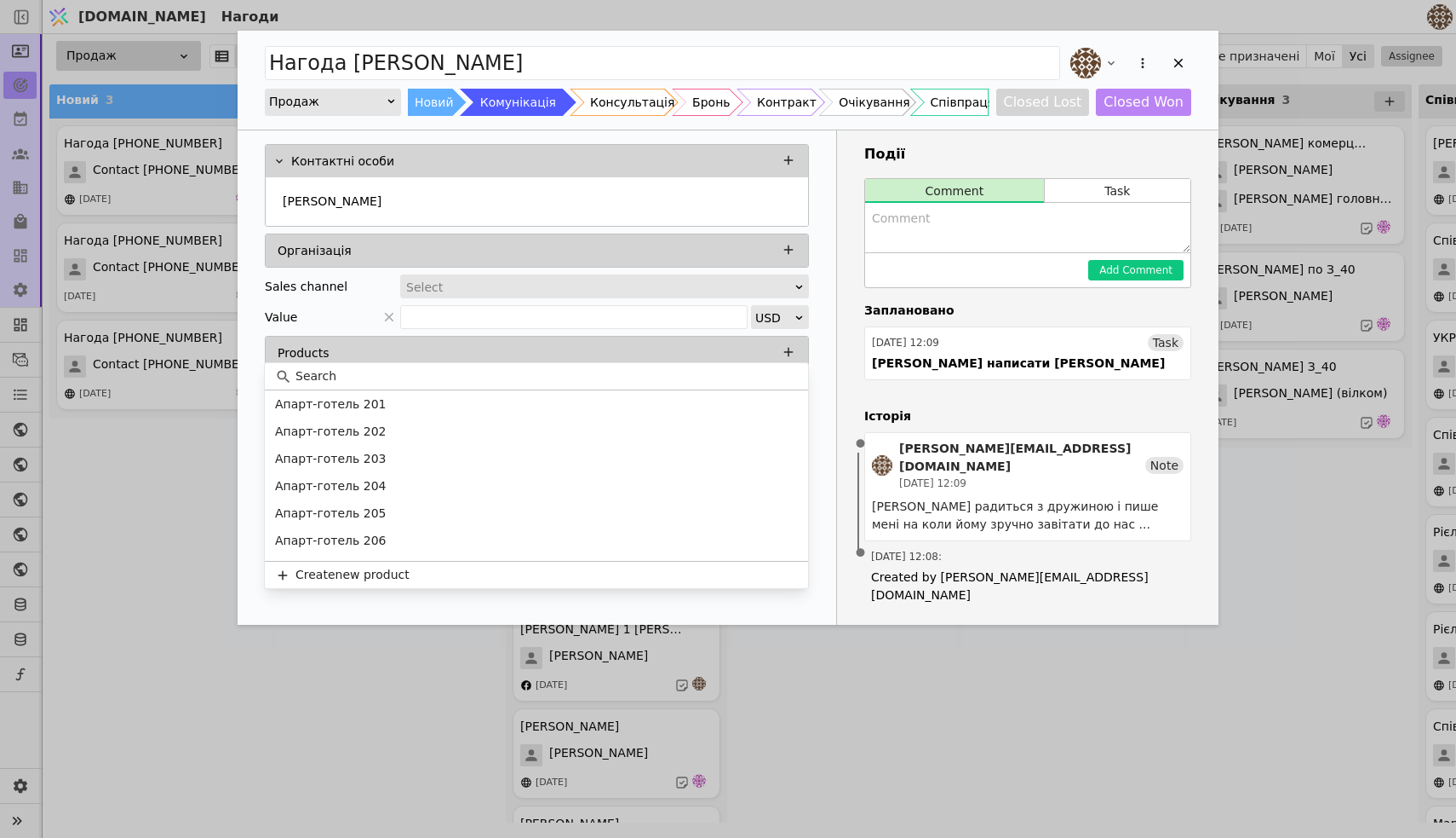
click at [134, 617] on div "Нагода [PERSON_NAME] Новий Комунікація Консультація Бронь Контракт Очікування С…" at bounding box center [728, 419] width 1456 height 838
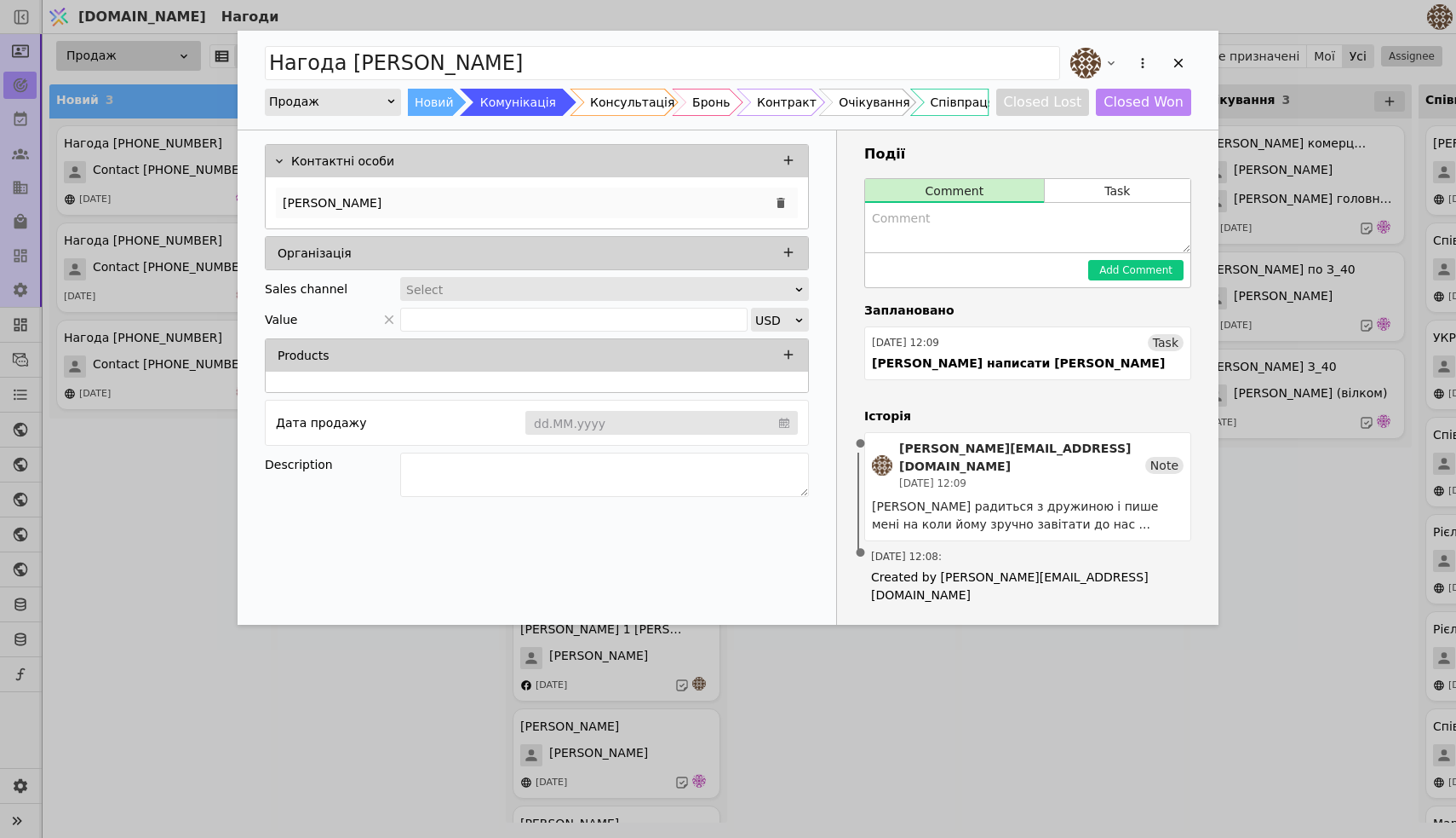
click at [465, 198] on div "[PERSON_NAME]" at bounding box center [537, 203] width 522 height 31
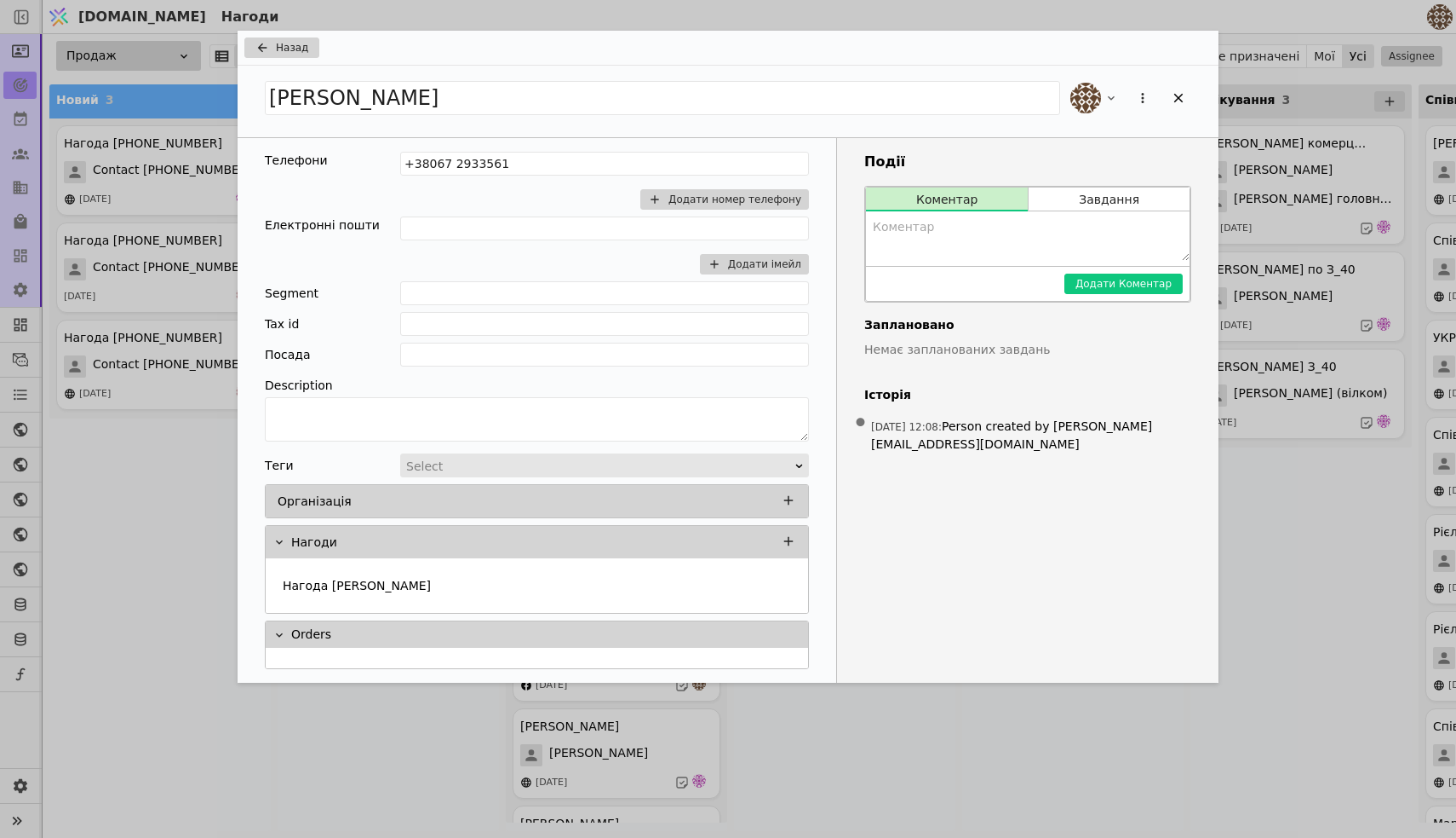
click at [257, 45] on icon "Add Opportunity" at bounding box center [262, 48] width 21 height 14
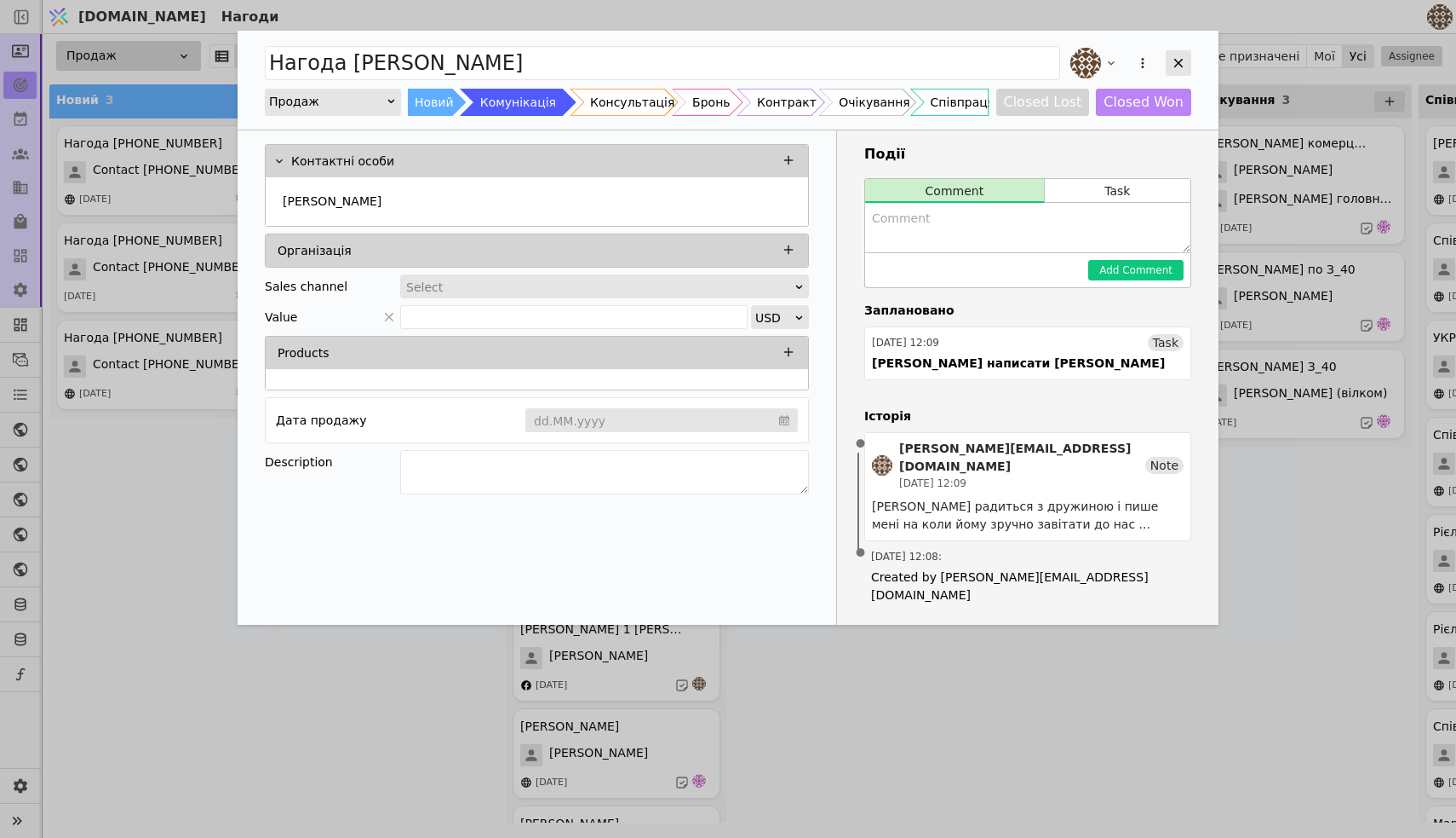
click at [1182, 57] on icon "Add Opportunity" at bounding box center [1179, 63] width 15 height 15
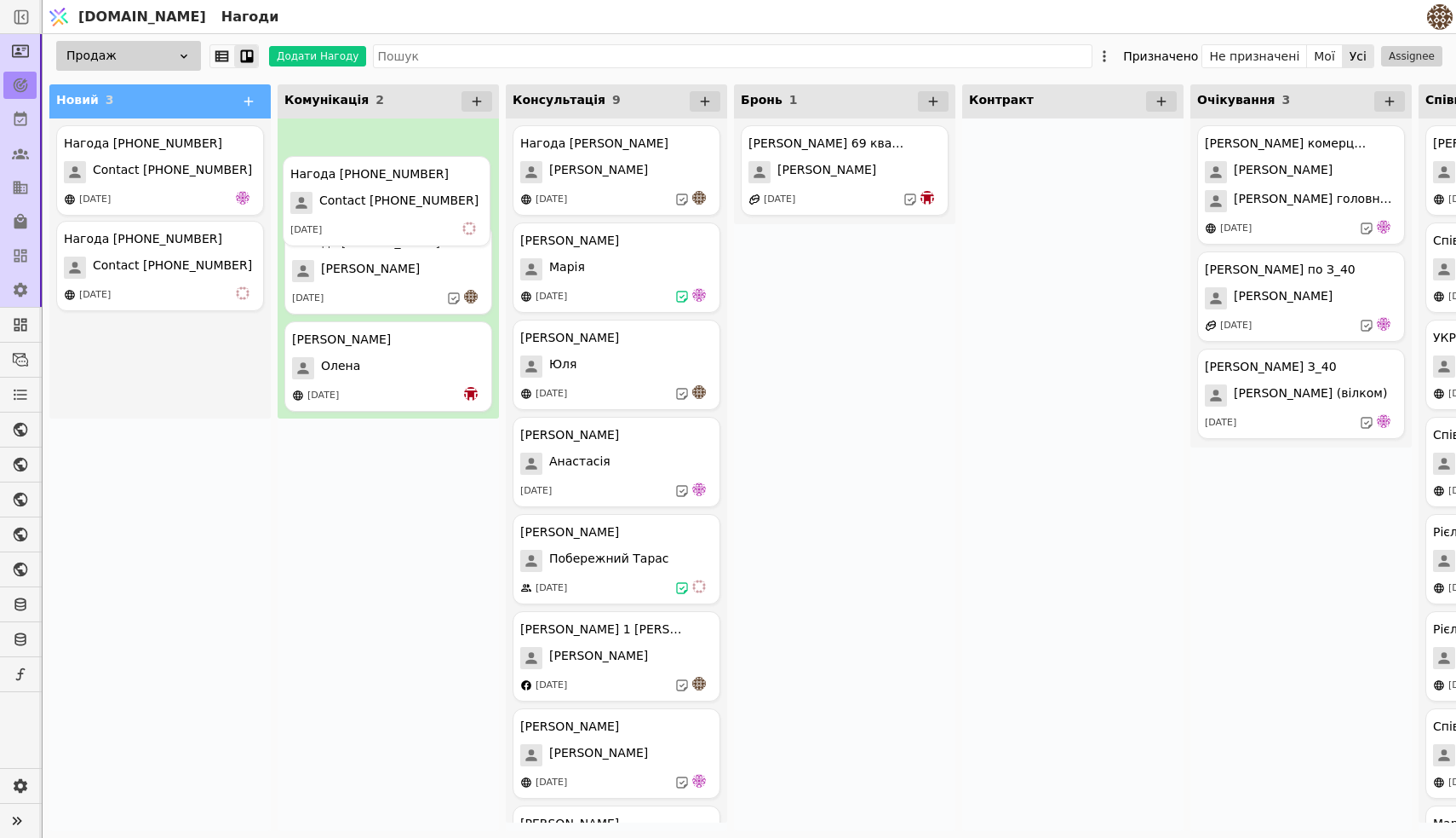
drag, startPoint x: 157, startPoint y: 247, endPoint x: 390, endPoint y: 178, distance: 243.0
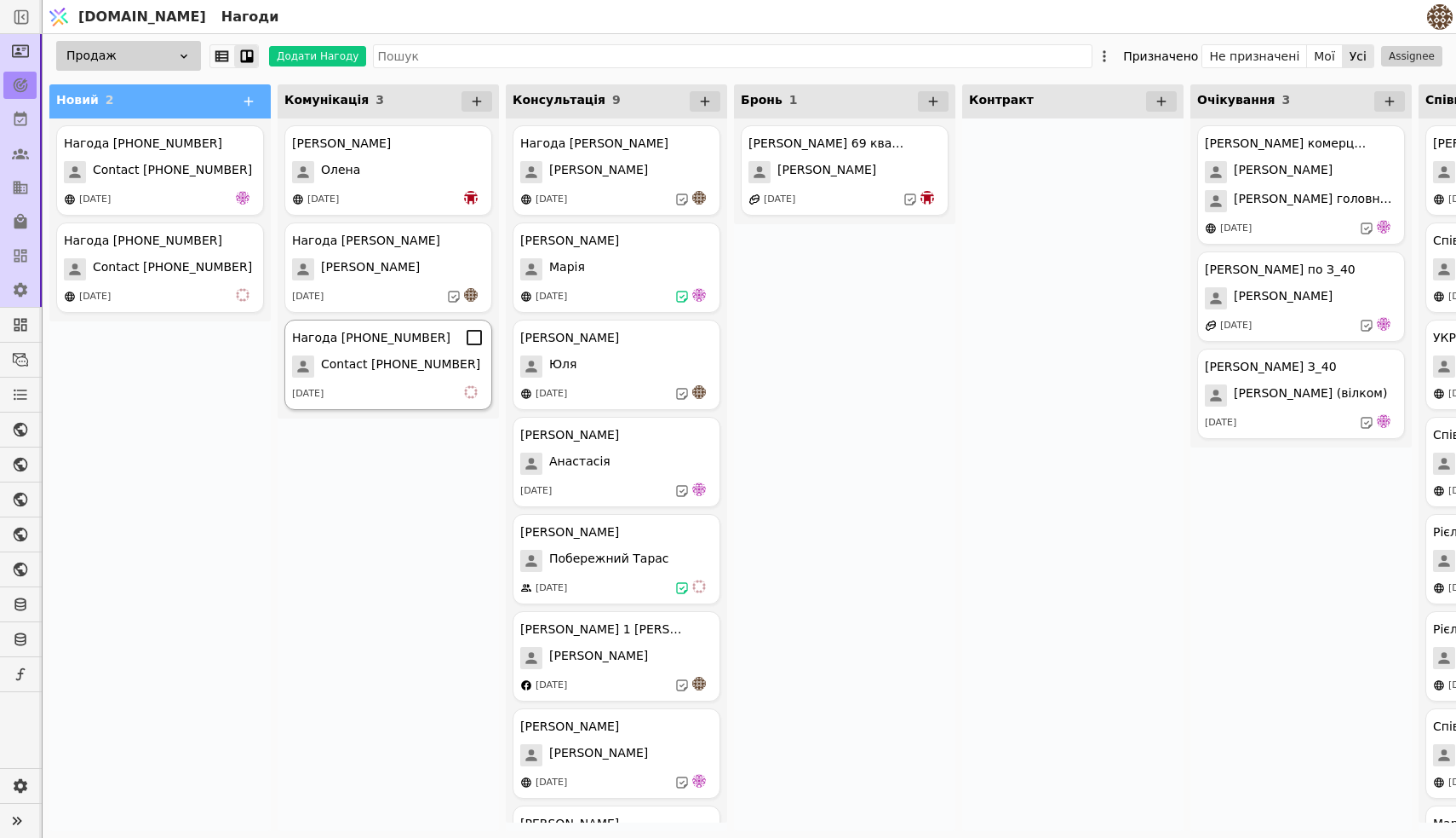
click at [475, 343] on icon at bounding box center [474, 338] width 21 height 21
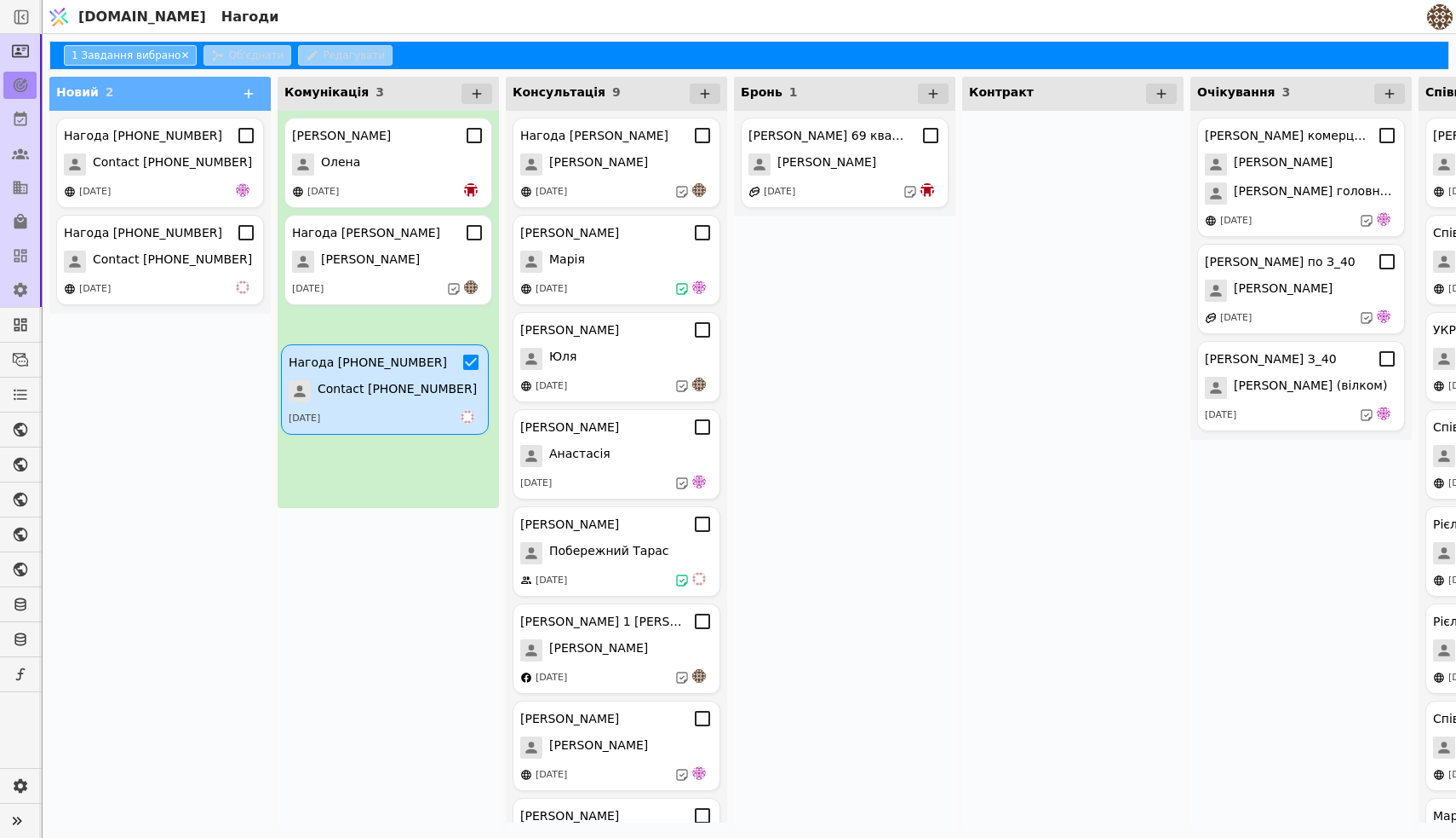
drag, startPoint x: 439, startPoint y: 353, endPoint x: 435, endPoint y: 378, distance: 25.3
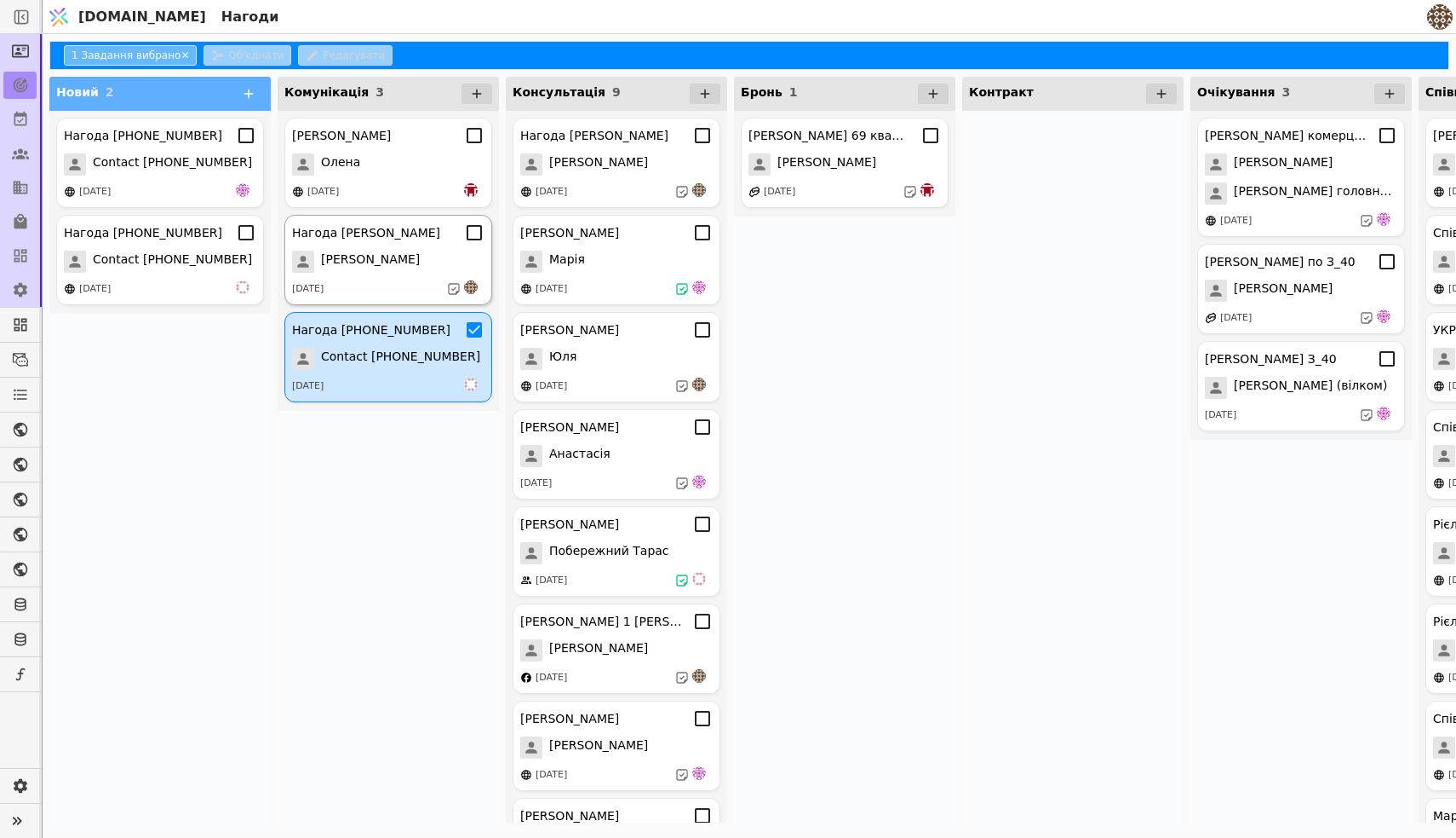
click at [474, 230] on icon at bounding box center [474, 233] width 21 height 21
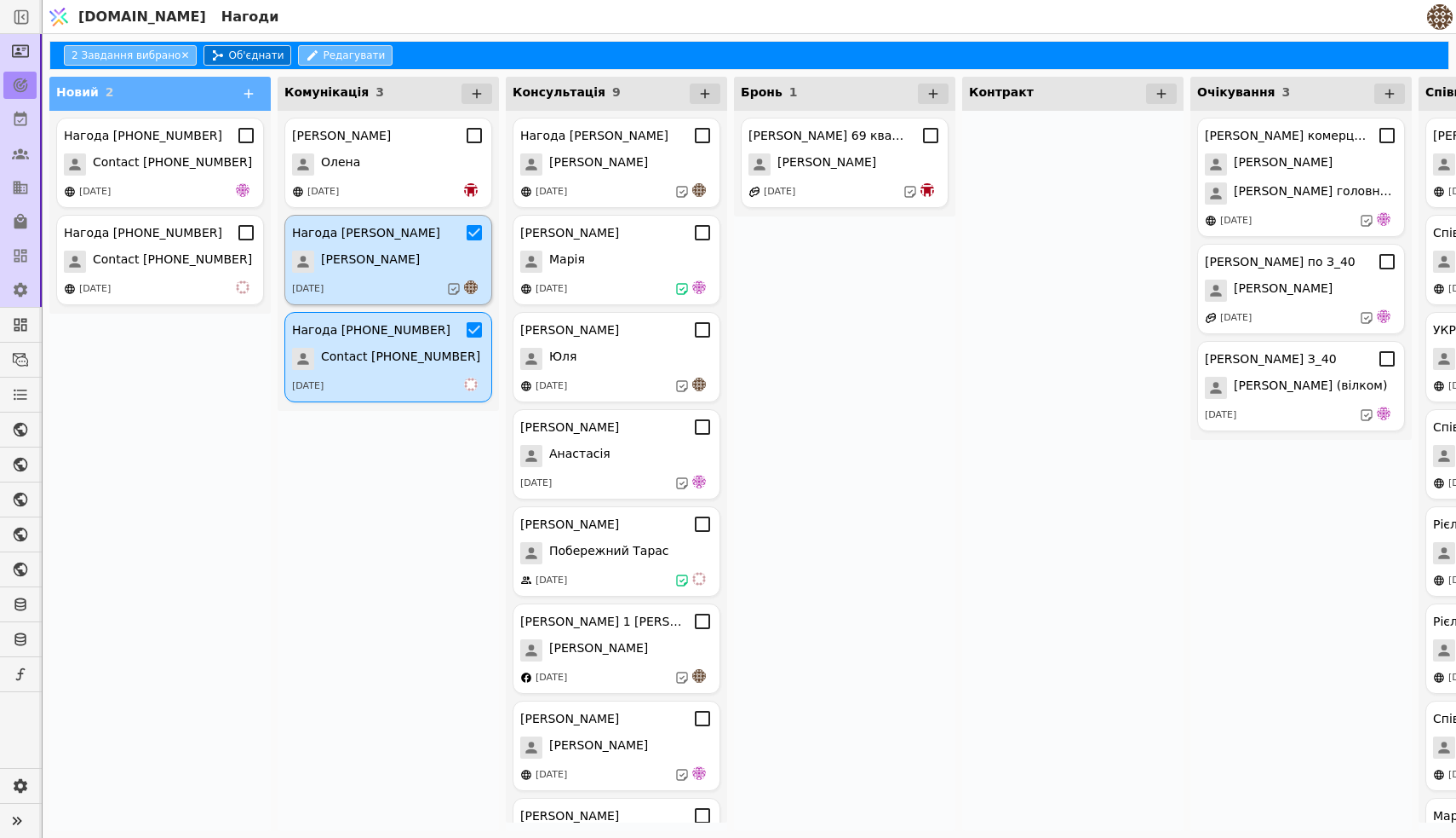
click at [257, 55] on button "Об'єднати" at bounding box center [248, 56] width 87 height 21
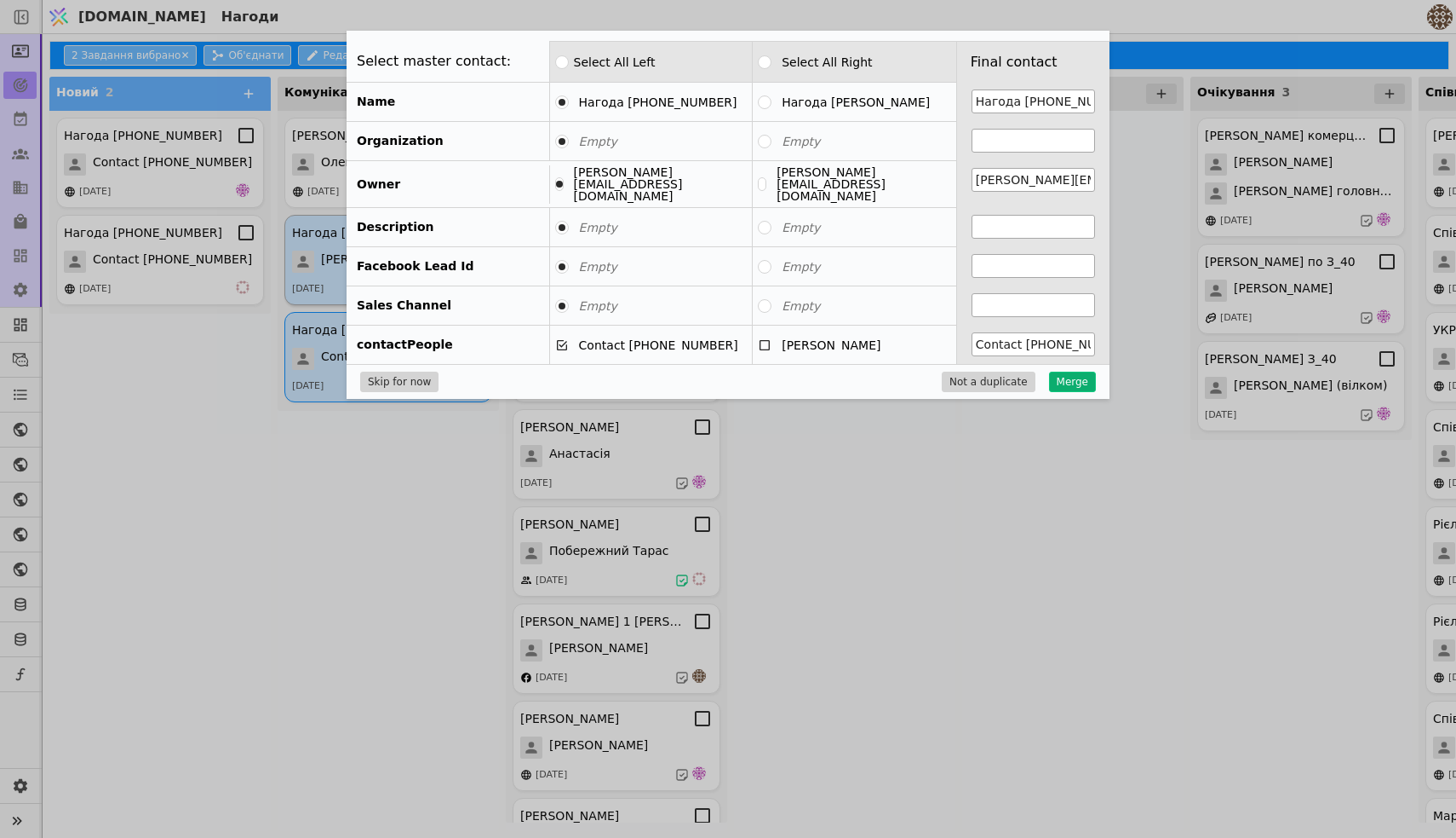
click at [1064, 372] on button "Merge" at bounding box center [1072, 382] width 47 height 21
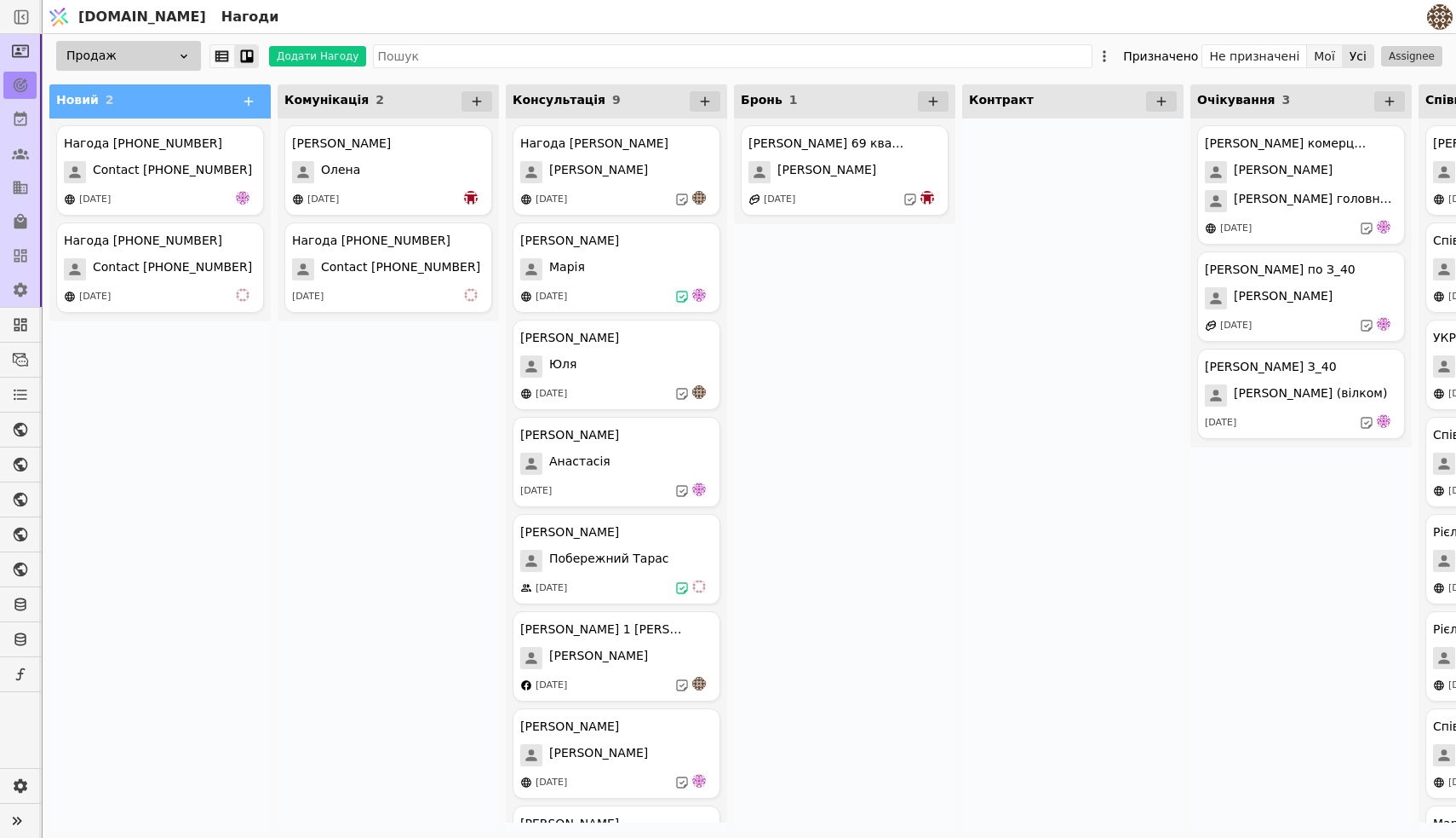
click at [1331, 60] on button "Мої" at bounding box center [1325, 57] width 36 height 24
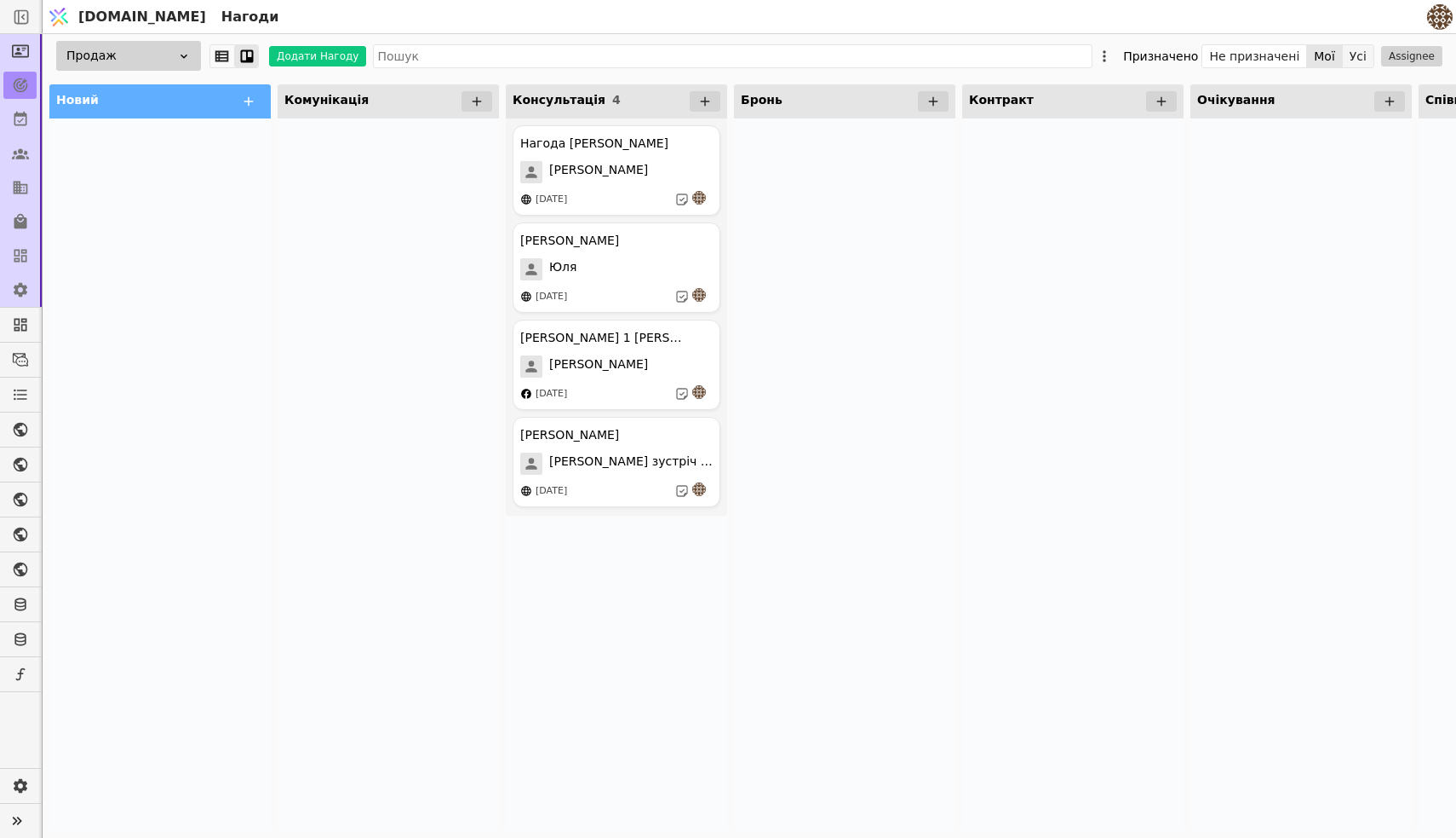
click at [1356, 59] on button "Усі" at bounding box center [1358, 57] width 31 height 24
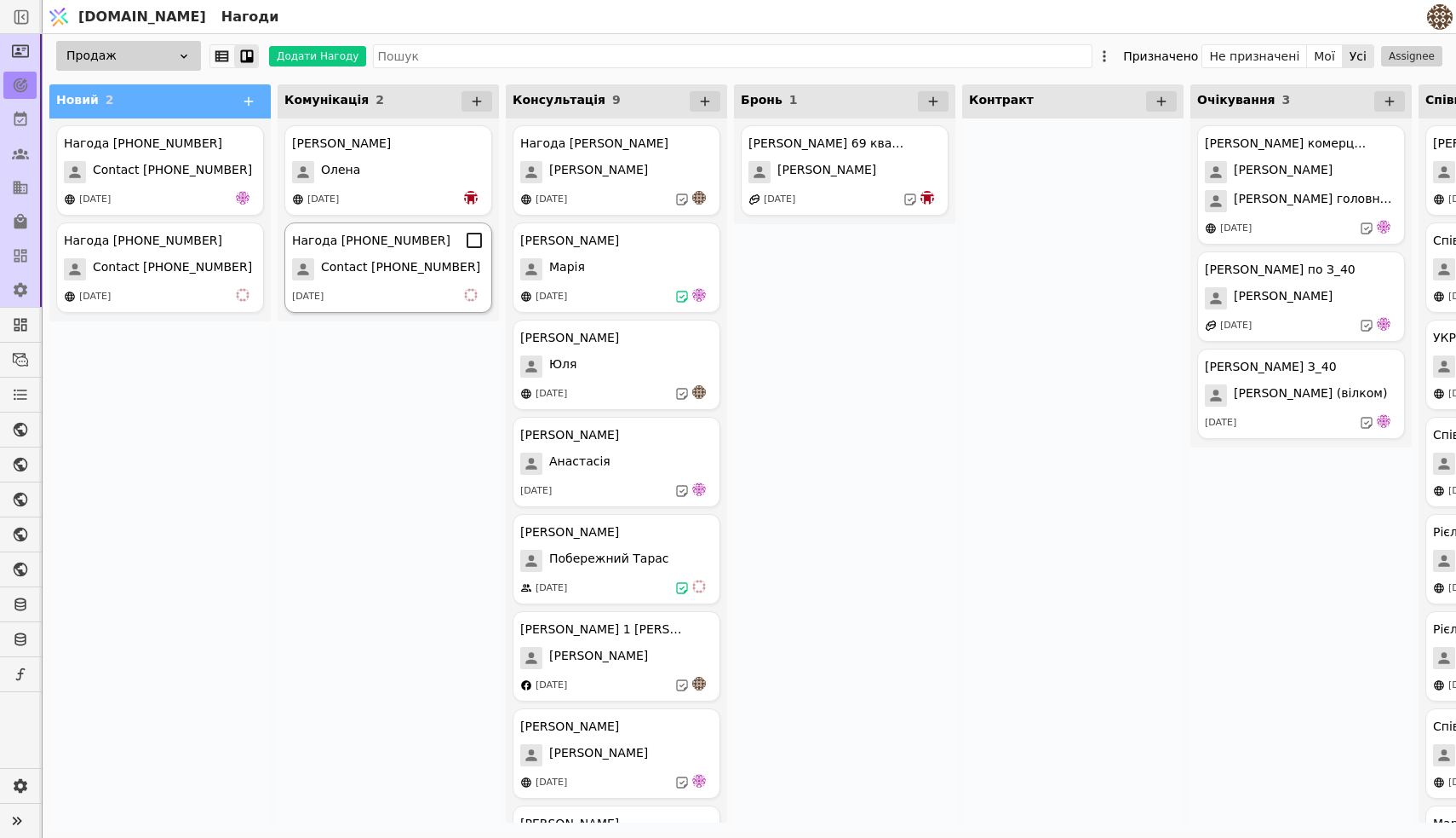
click at [446, 291] on div "[DATE]" at bounding box center [388, 296] width 193 height 17
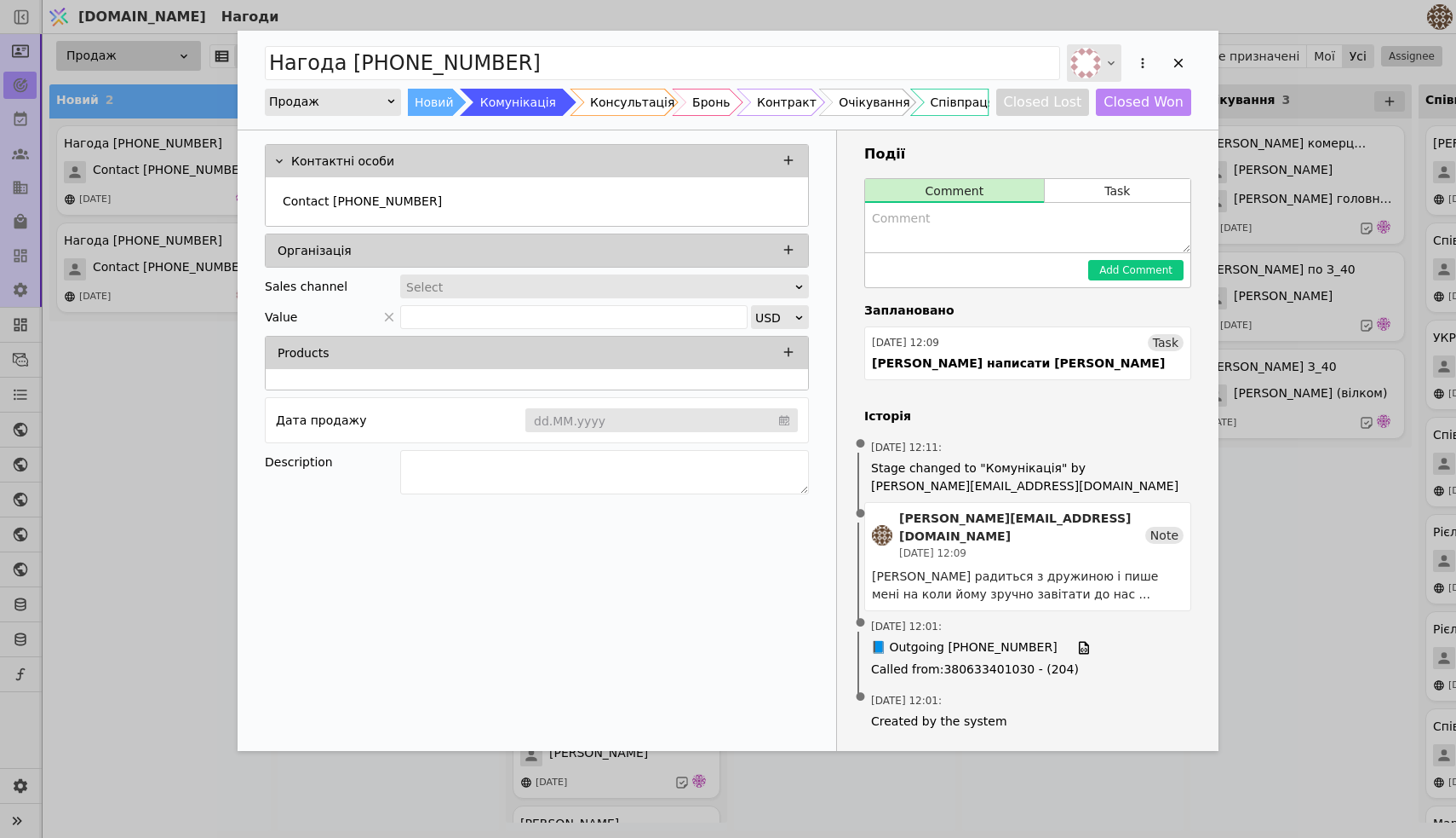
click at [1089, 72] on img "Add Opportunity" at bounding box center [1086, 63] width 31 height 31
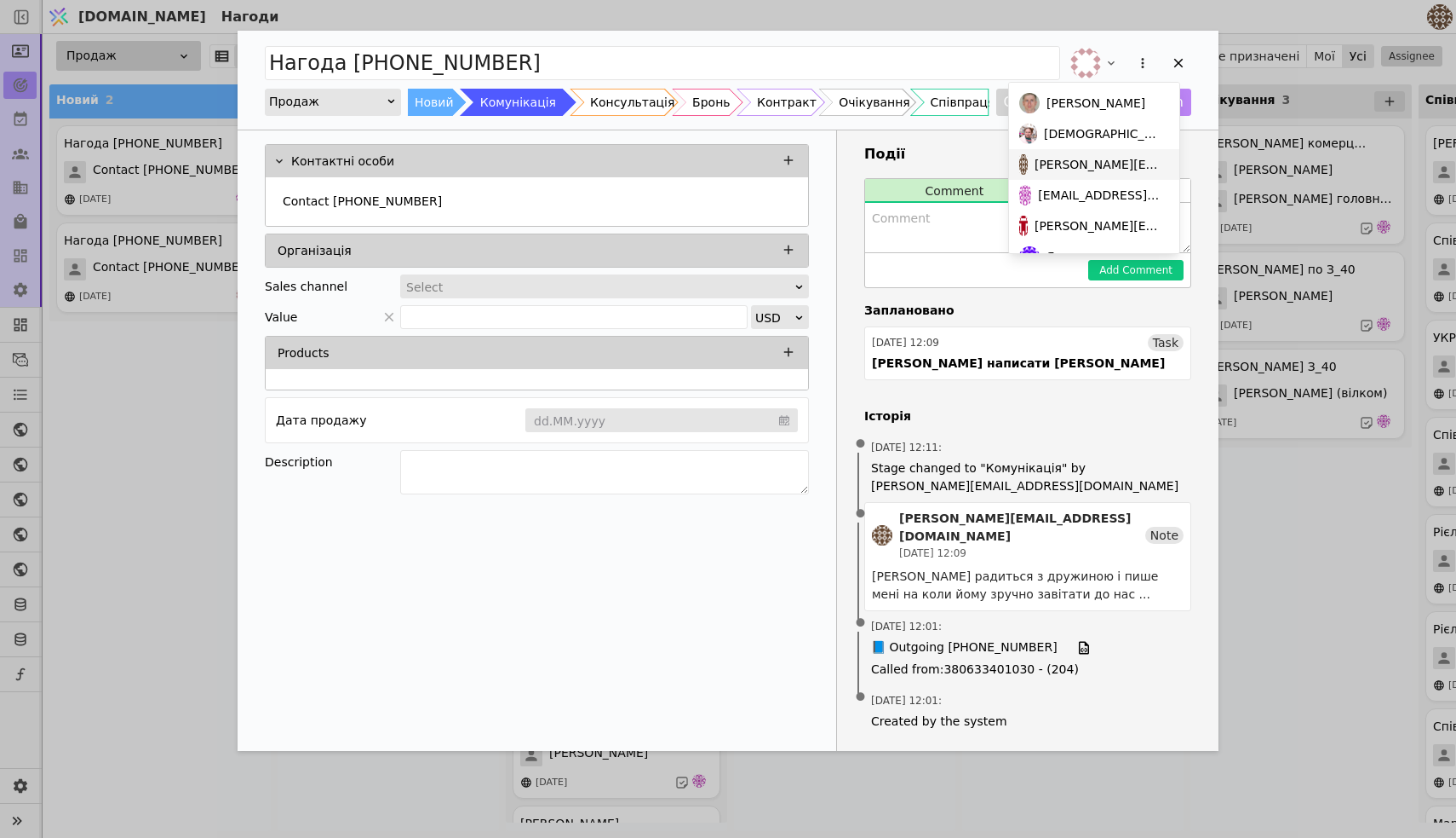
click at [1071, 166] on span "[PERSON_NAME][EMAIL_ADDRESS][DOMAIN_NAME]" at bounding box center [1098, 165] width 128 height 18
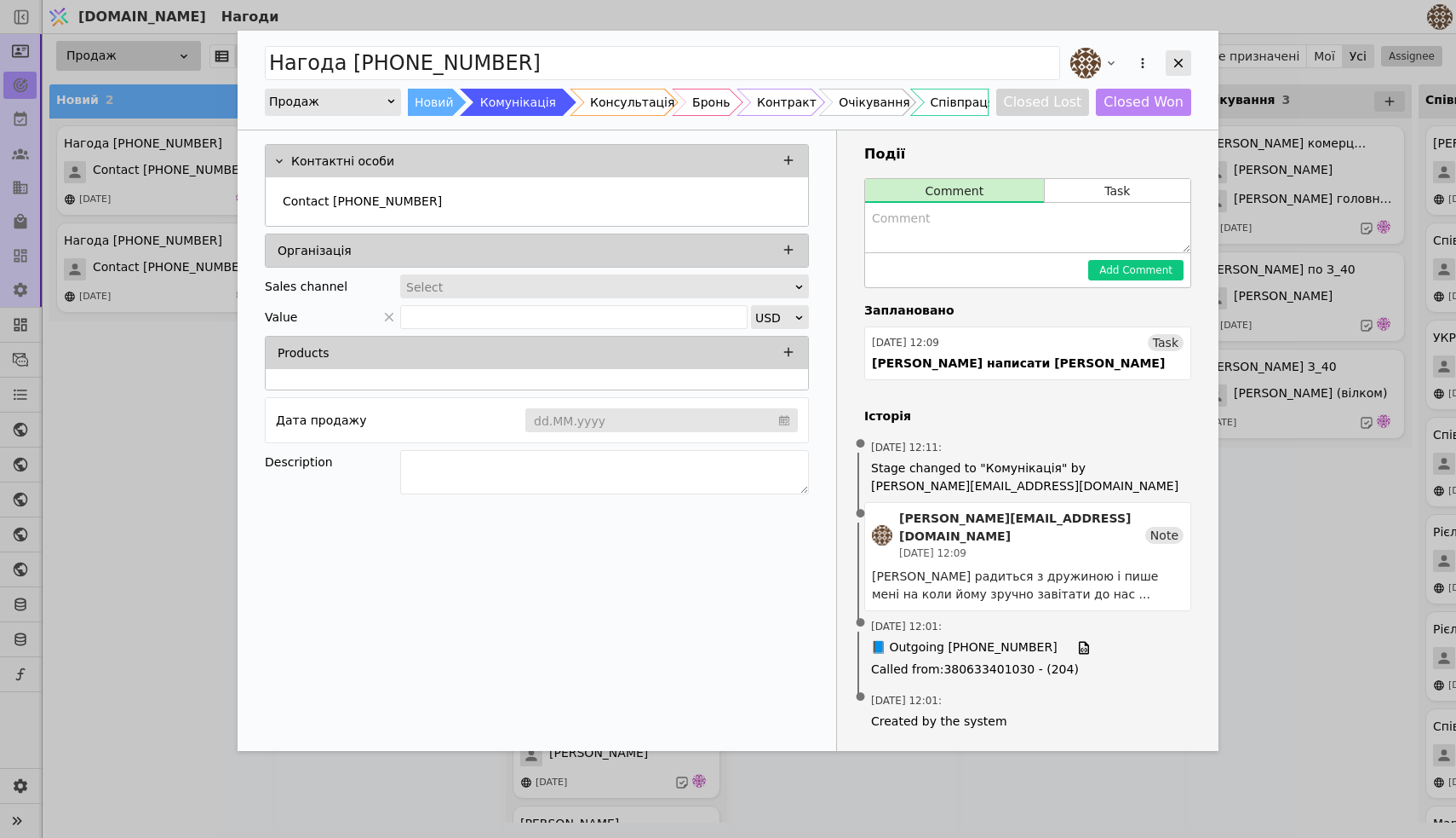
click at [1184, 56] on icon "Add Opportunity" at bounding box center [1179, 63] width 15 height 15
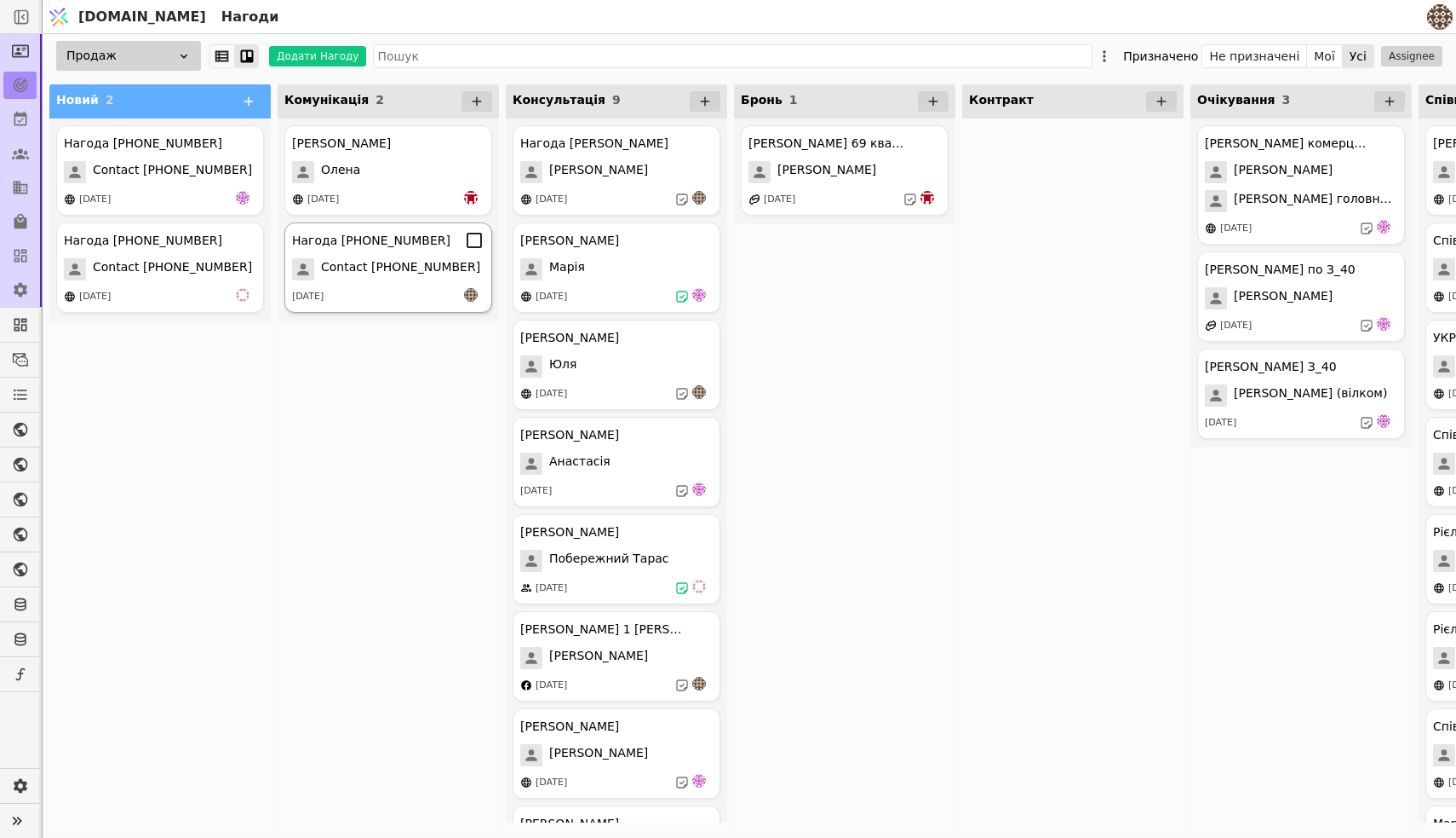
click at [413, 274] on span "Contact [PHONE_NUMBER]" at bounding box center [401, 269] width 159 height 22
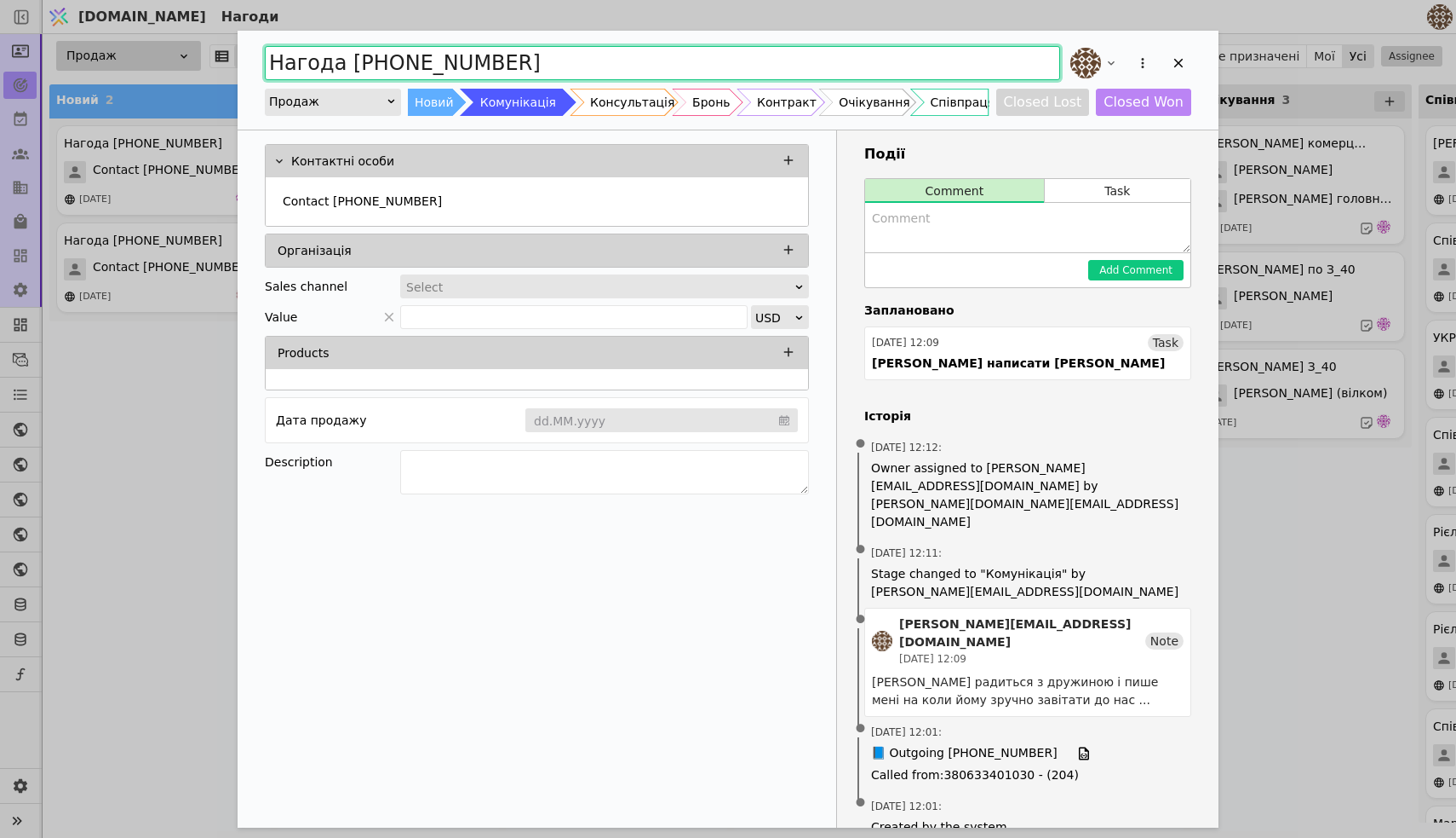
drag, startPoint x: 521, startPoint y: 68, endPoint x: 343, endPoint y: 64, distance: 178.0
click at [342, 64] on input "Нагода [PHONE_NUMBER]" at bounding box center [662, 63] width 796 height 34
type input "Нагода [PERSON_NAME]"
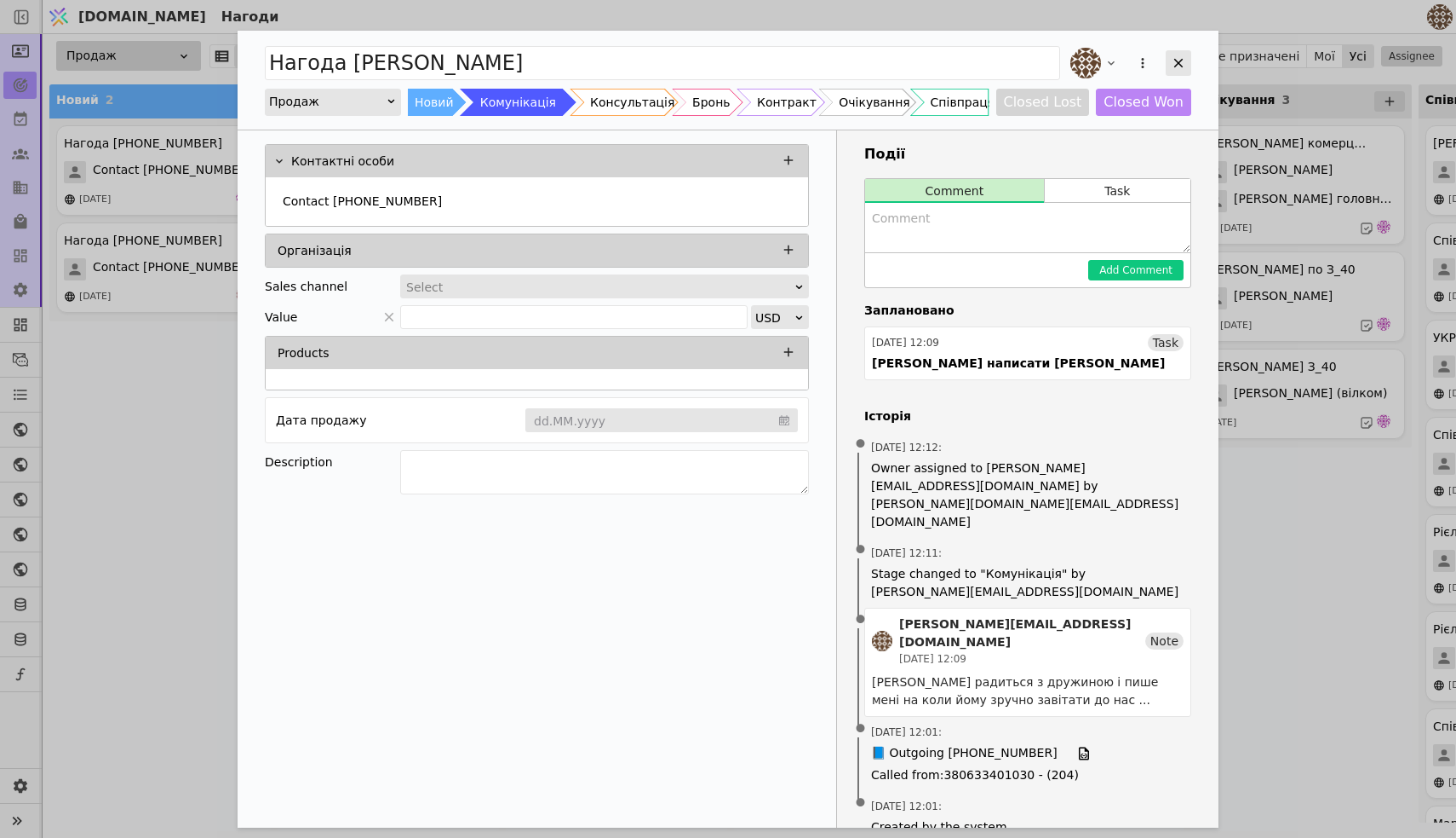
click at [1189, 62] on div "Add Opportunity" at bounding box center [1179, 63] width 26 height 26
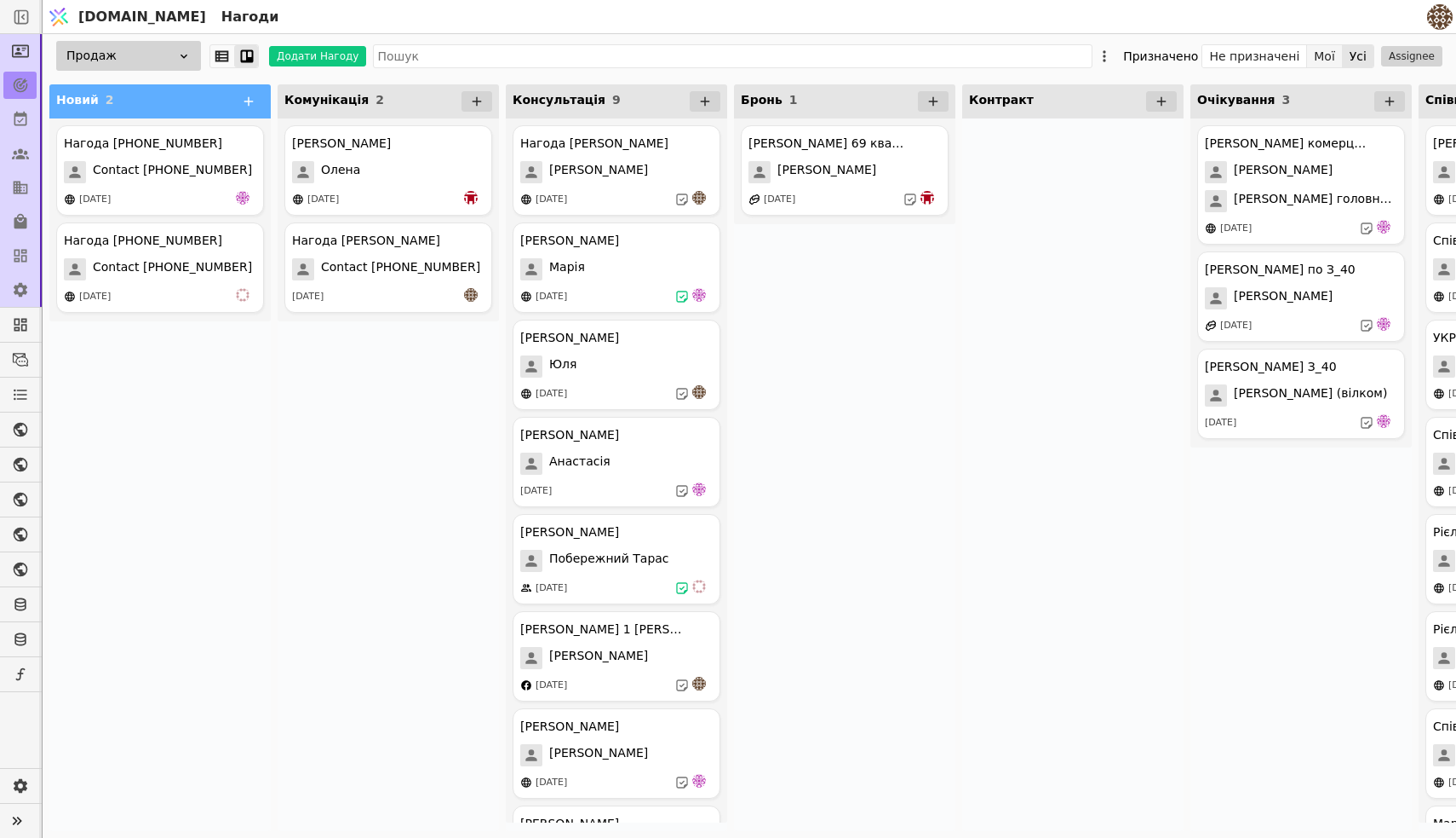
click at [1321, 57] on button "Мої" at bounding box center [1325, 57] width 36 height 24
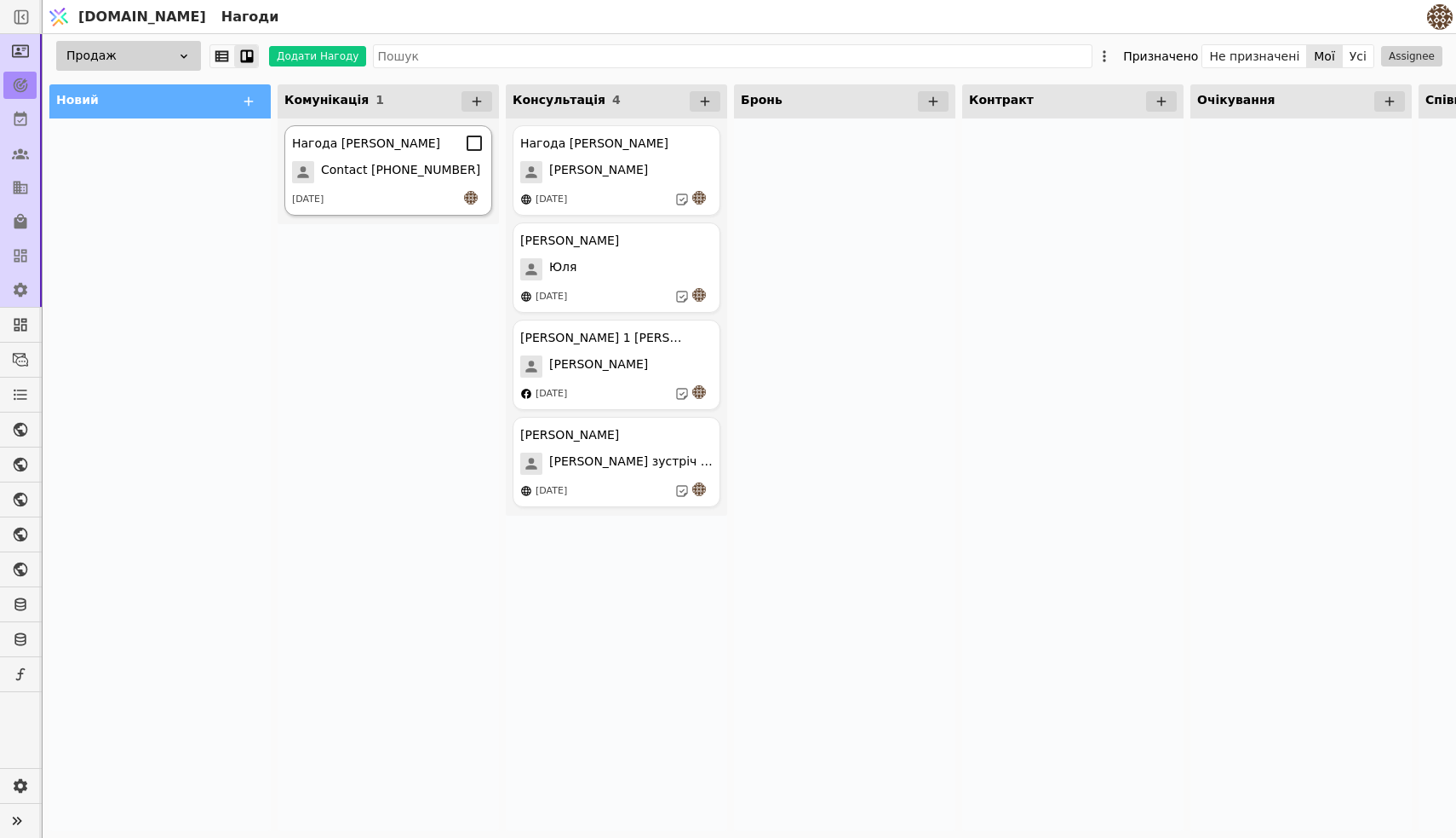
click at [399, 160] on div "Нагода [PERSON_NAME] Contact [PHONE_NUMBER] [DATE]" at bounding box center [388, 170] width 208 height 90
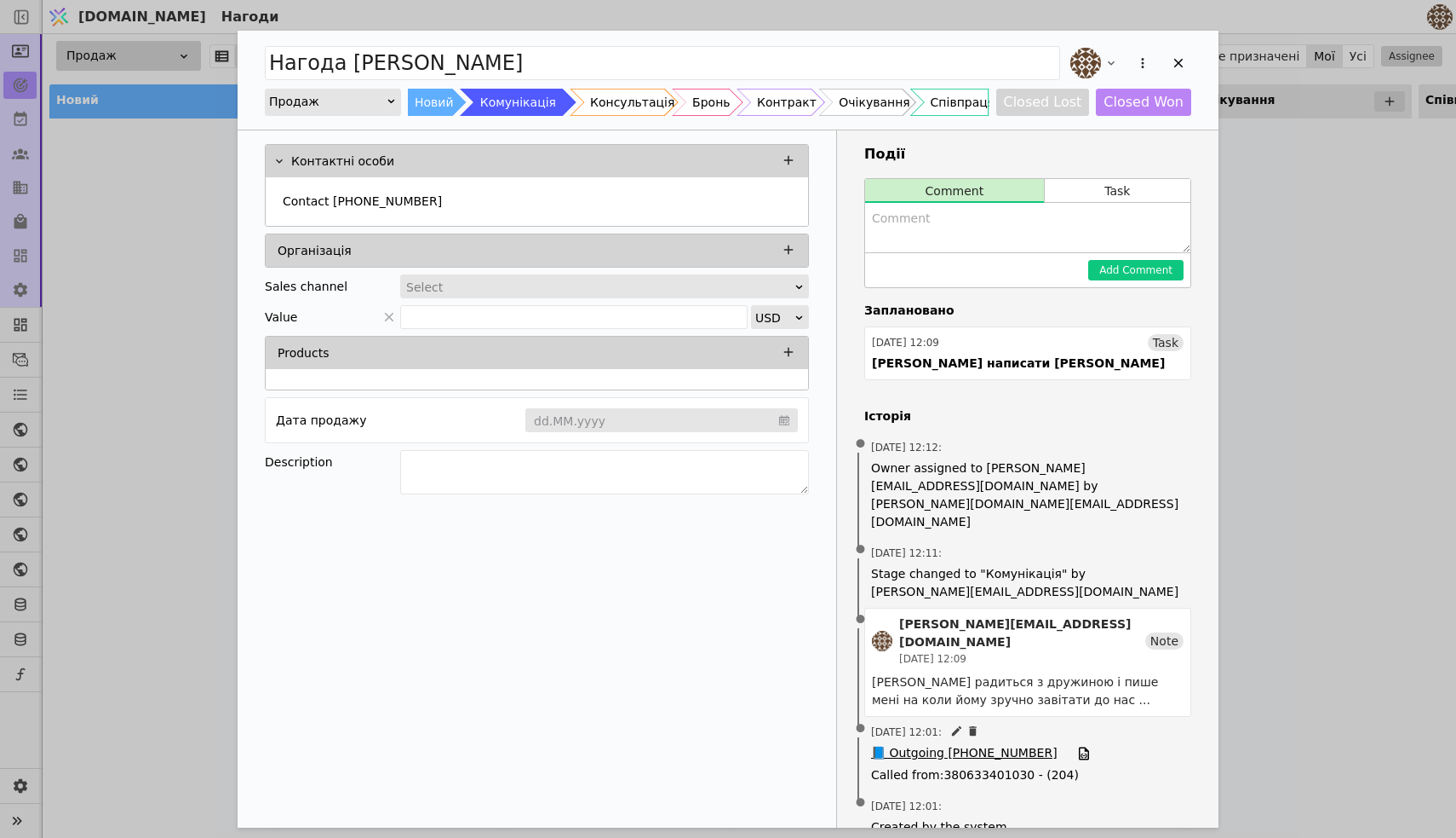
click at [975, 744] on span "📘 Outgoing [PHONE_NUMBER]" at bounding box center [964, 753] width 187 height 19
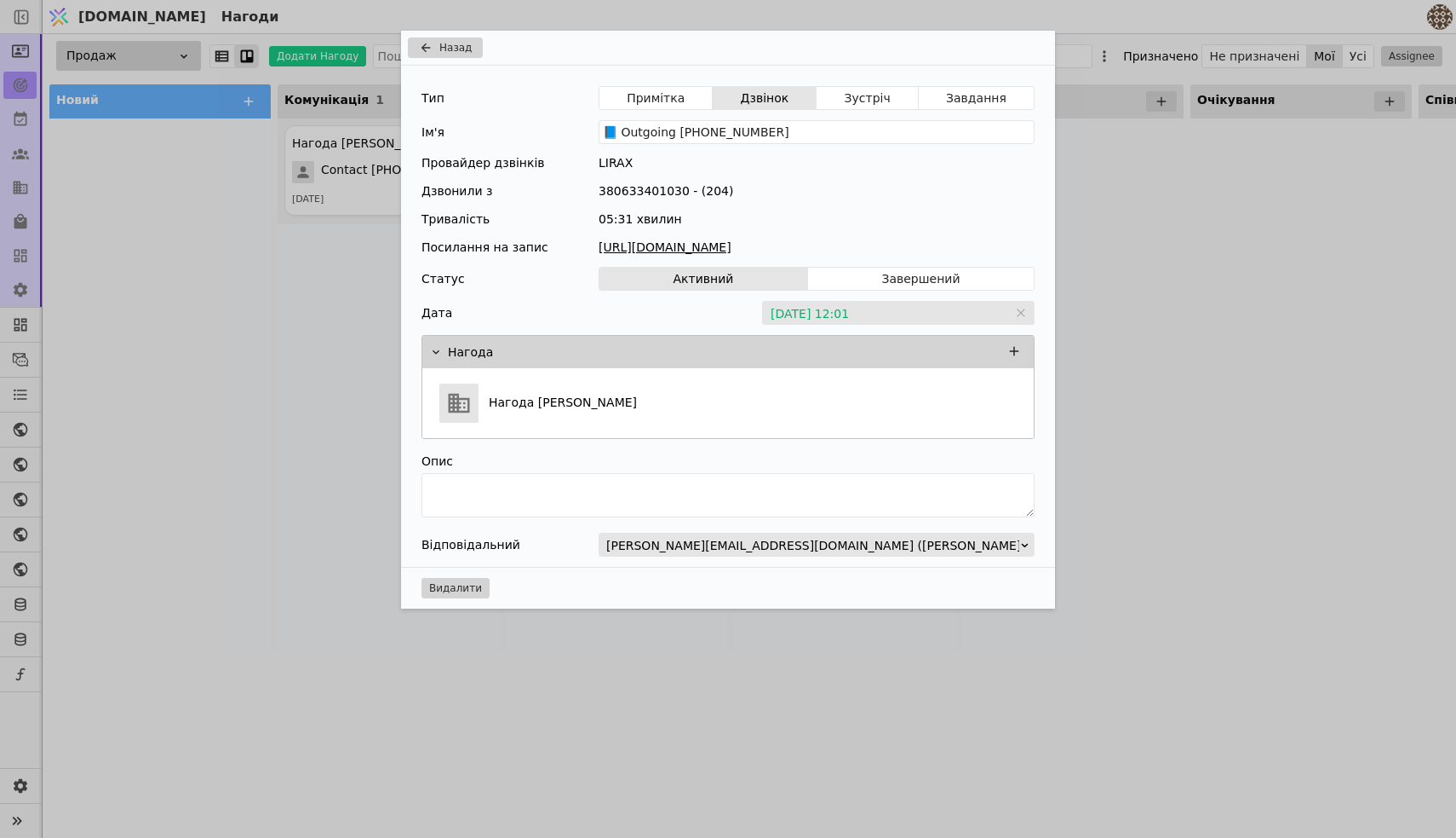
click at [773, 254] on link "[URL][DOMAIN_NAME]" at bounding box center [816, 247] width 436 height 18
click at [1110, 392] on div "Назад Тип Примітка Дзвінок Зустріч Завдання Ім'я 📘 Outgoing [PHONE_NUMBER] Пров…" at bounding box center [728, 419] width 1456 height 838
